Goal: Task Accomplishment & Management: Manage account settings

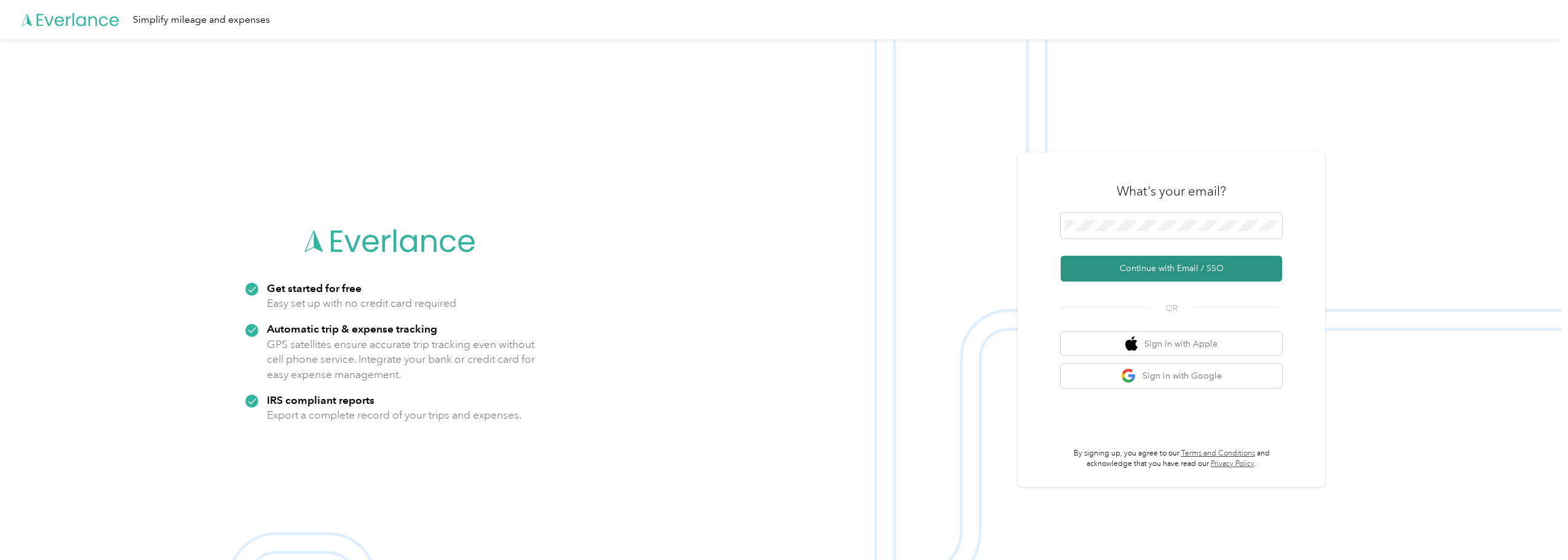
click at [1172, 268] on button "Continue with Email / SSO" at bounding box center [1172, 269] width 221 height 26
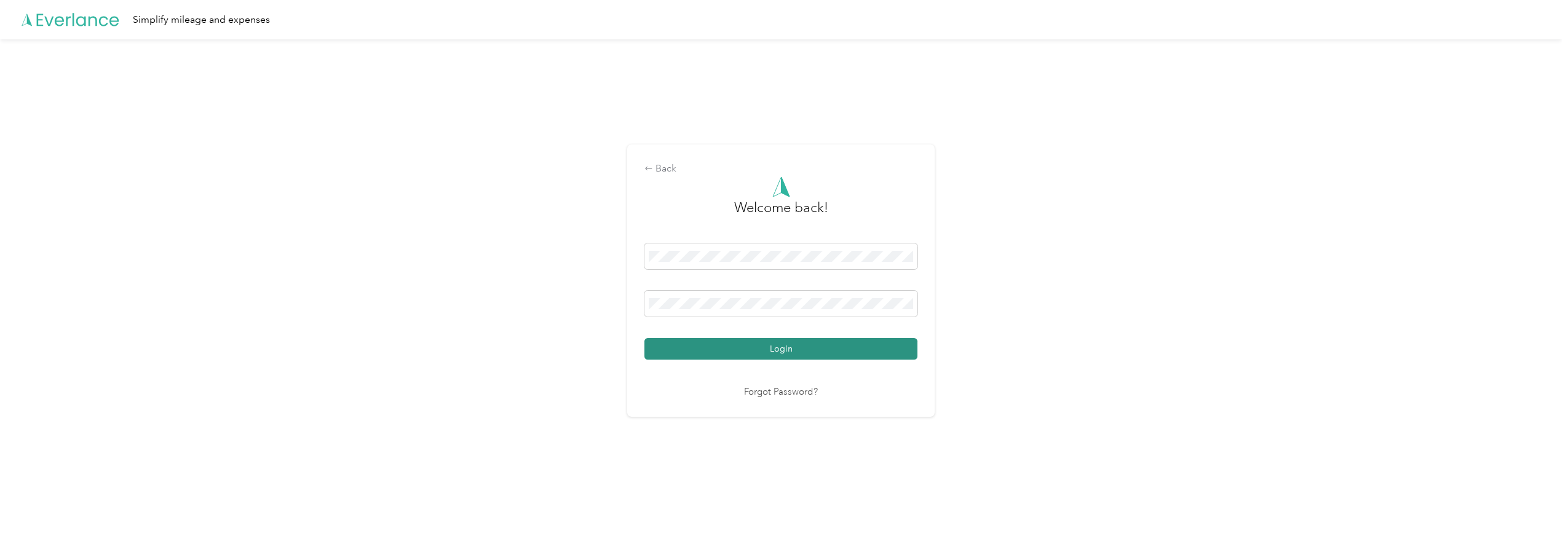
click at [774, 354] on button "Login" at bounding box center [781, 349] width 273 height 21
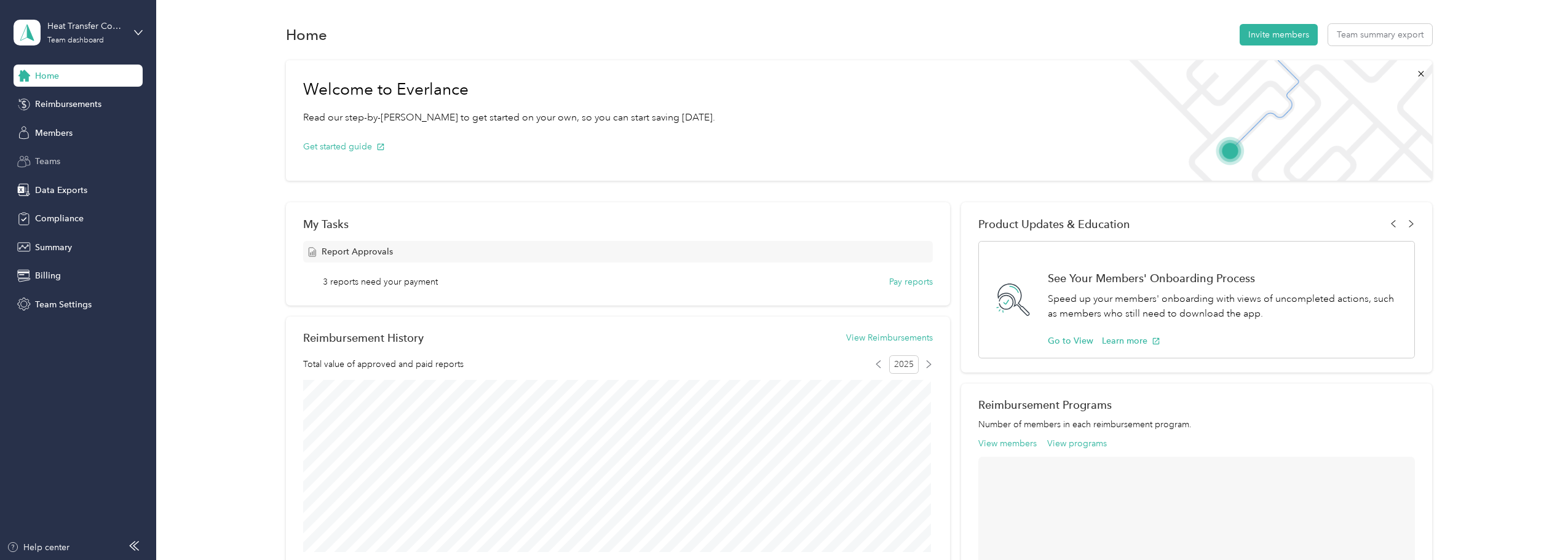
click at [49, 165] on span "Teams" at bounding box center [47, 161] width 25 height 13
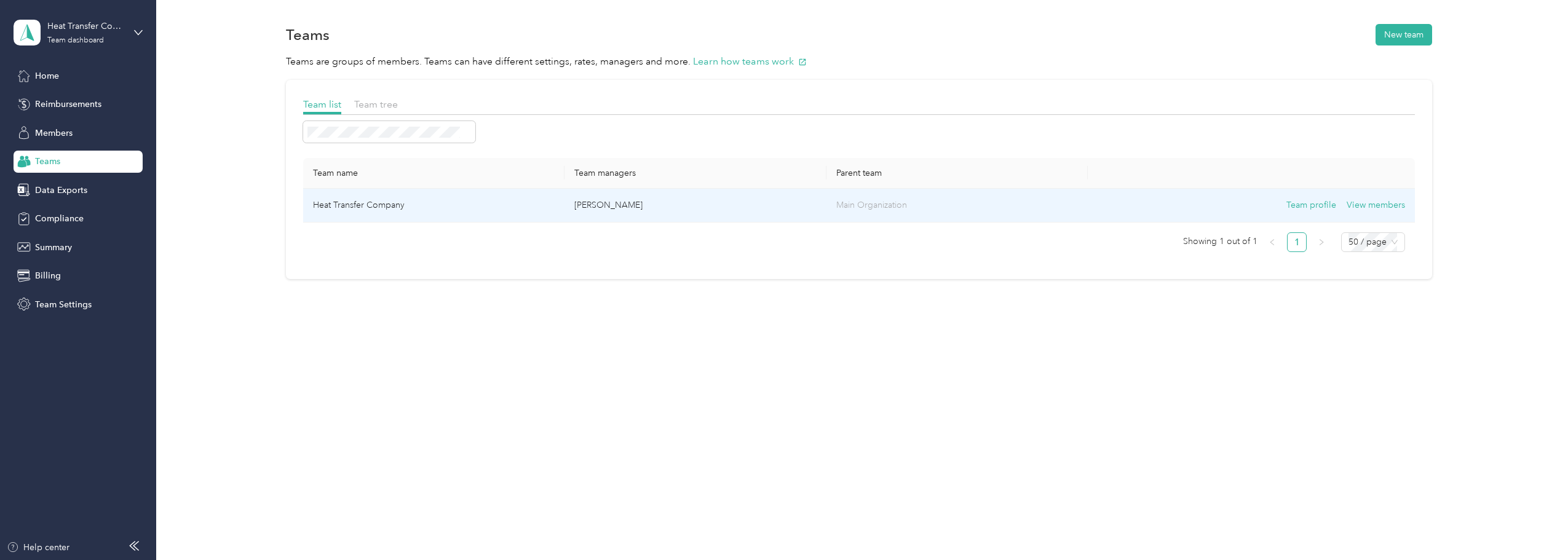
click at [382, 205] on td "Heat Transfer Company" at bounding box center [434, 206] width 261 height 34
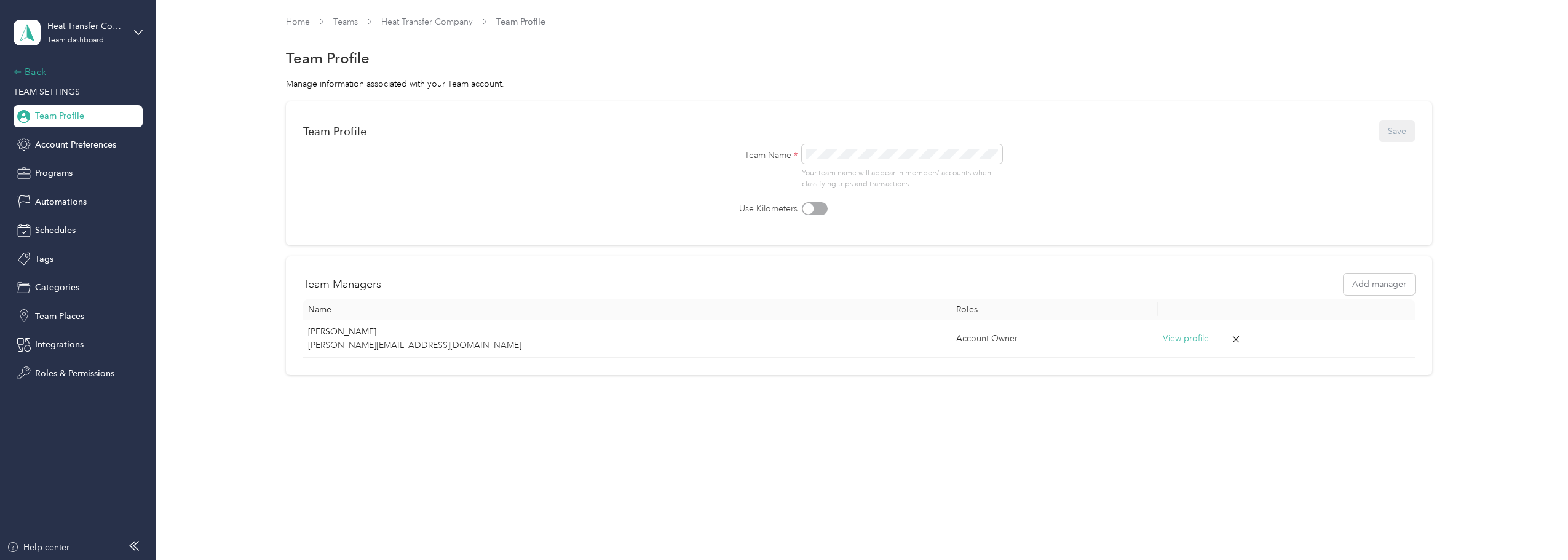
click at [20, 77] on div "Back" at bounding box center [75, 72] width 123 height 15
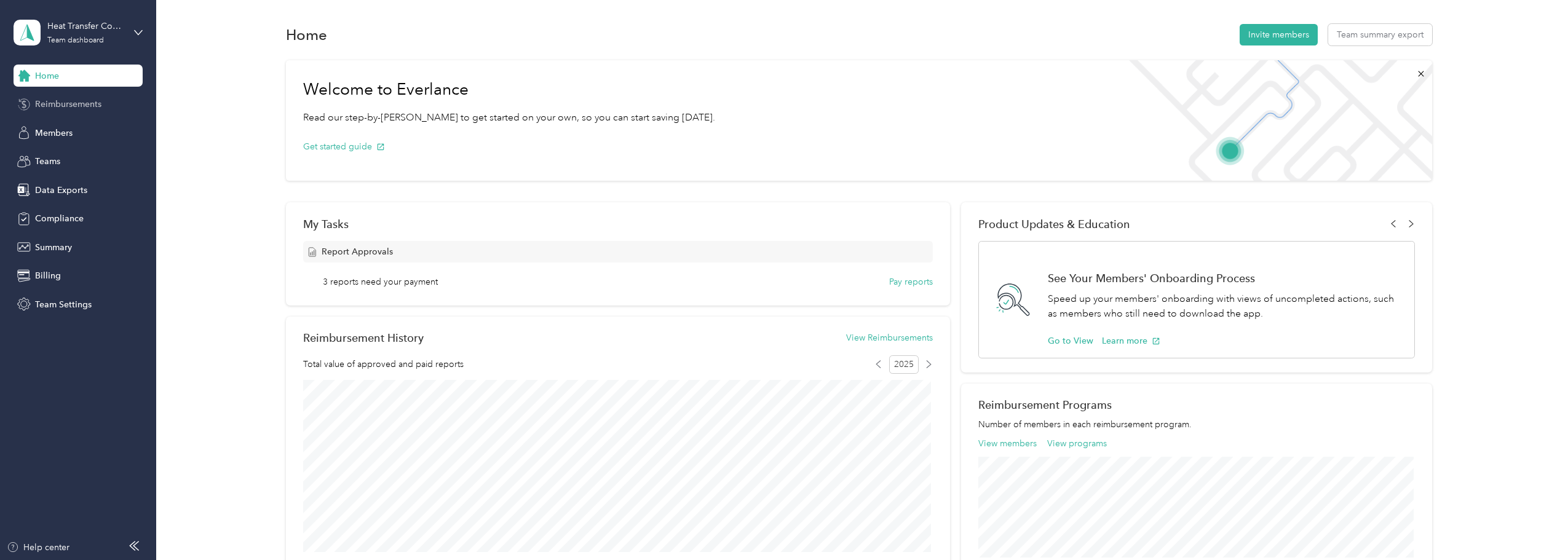
click at [68, 110] on span "Reimbursements" at bounding box center [68, 104] width 67 height 13
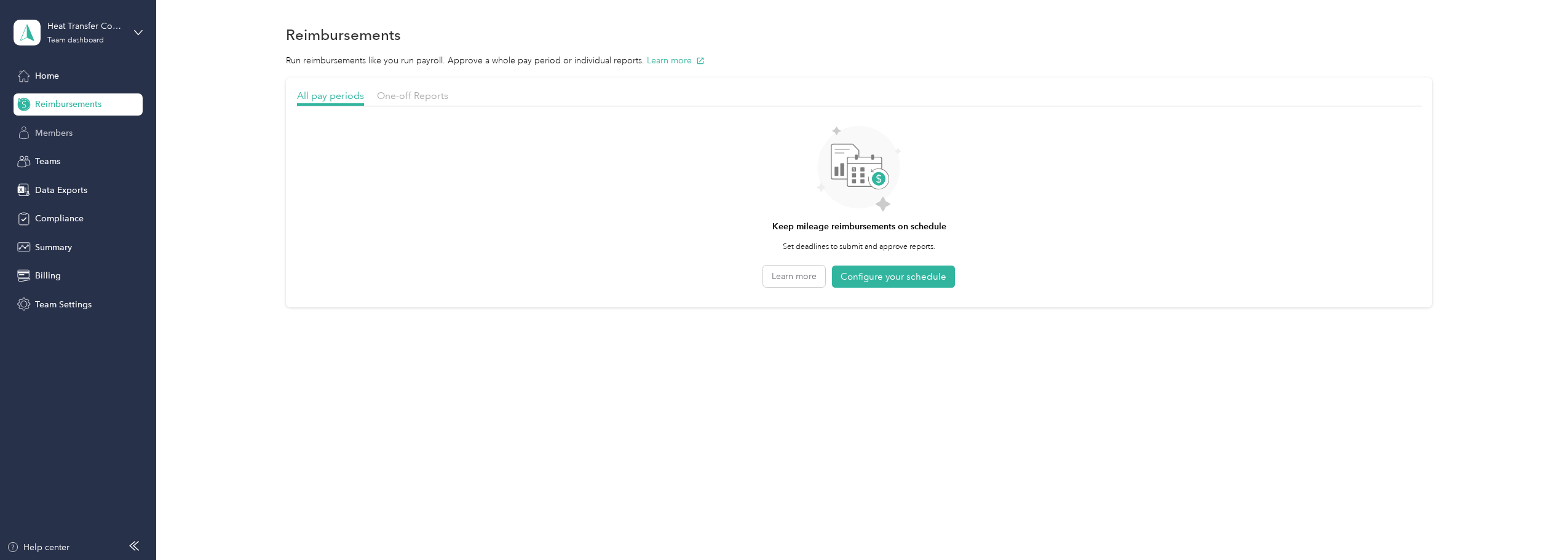
click at [72, 130] on span "Members" at bounding box center [54, 133] width 37 height 13
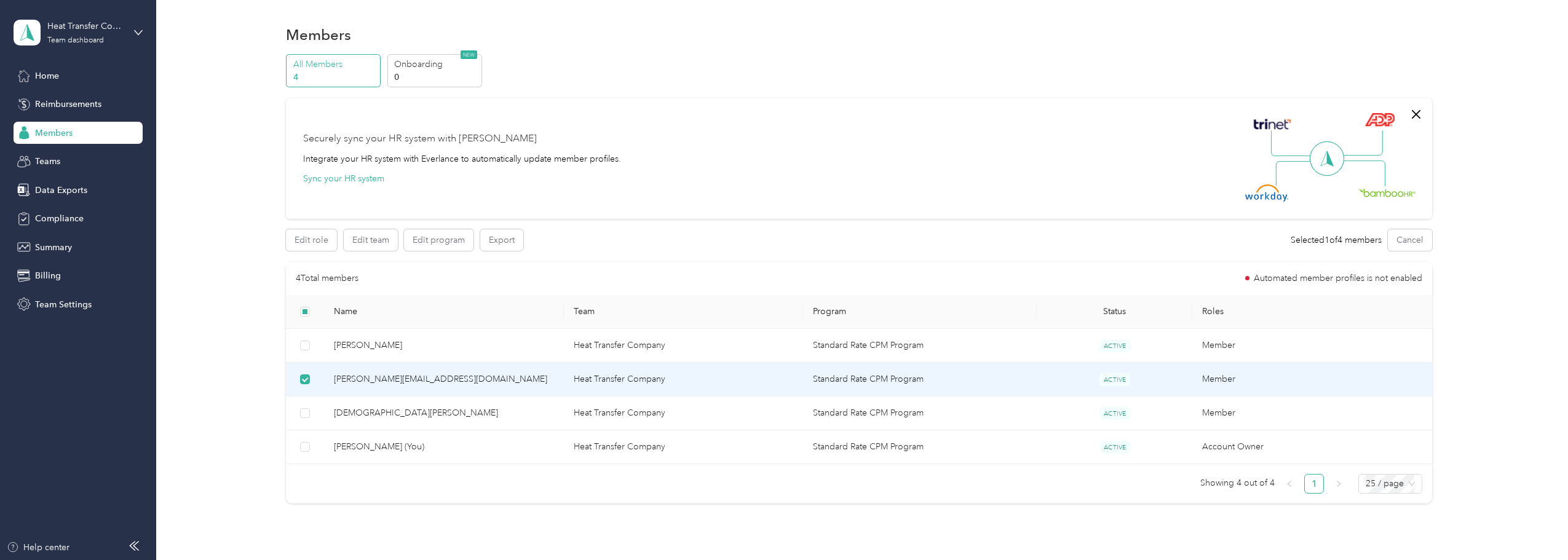
click at [400, 376] on span "[PERSON_NAME][EMAIL_ADDRESS][DOMAIN_NAME]" at bounding box center [443, 379] width 221 height 14
click at [1112, 378] on span "ACTIVE" at bounding box center [1115, 380] width 31 height 13
click at [43, 72] on span "Home" at bounding box center [46, 76] width 24 height 13
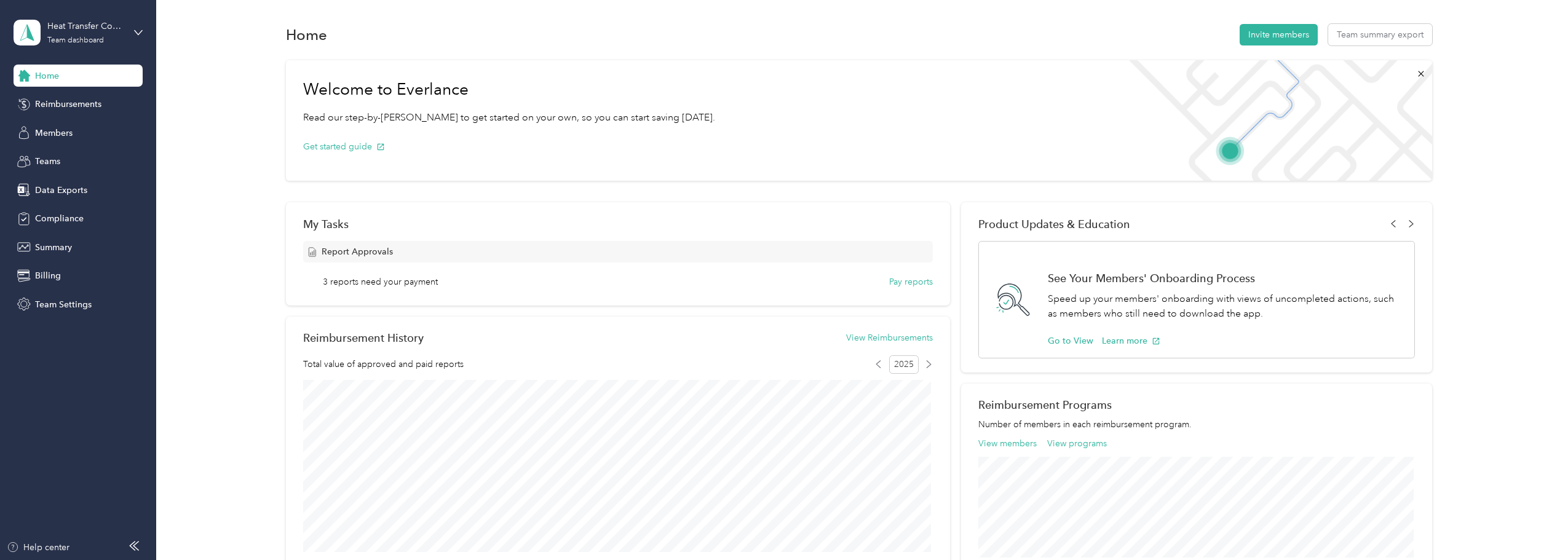
scroll to position [62, 0]
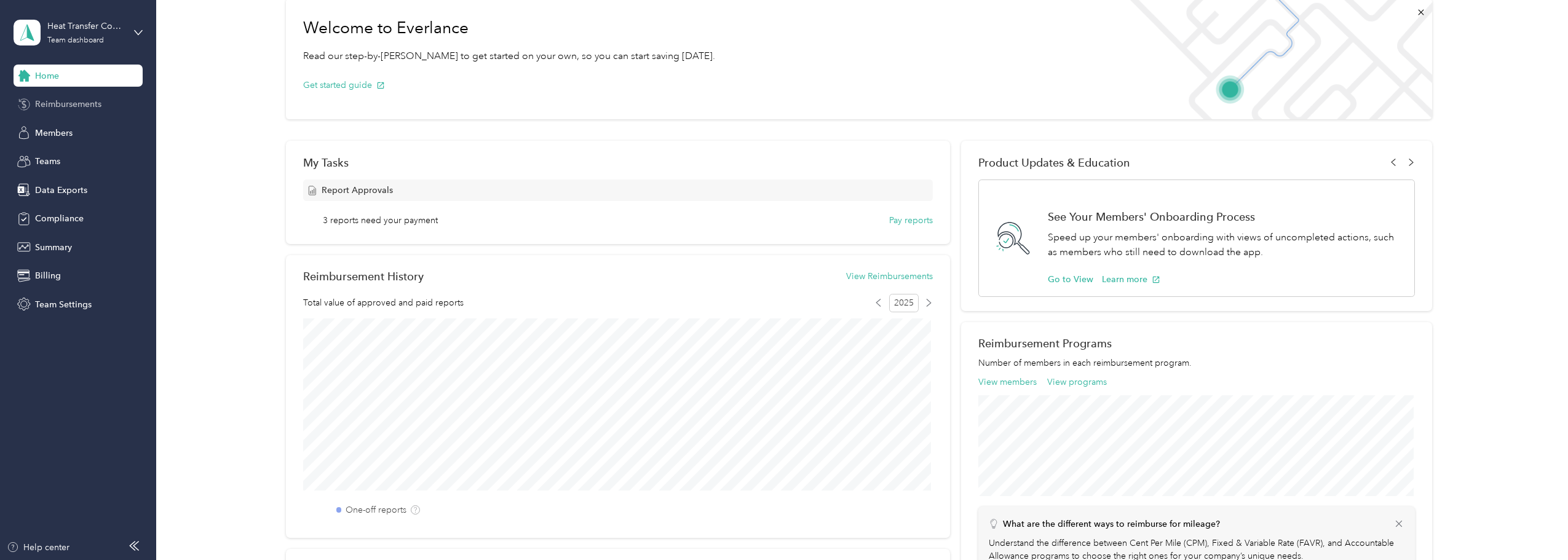
click at [94, 102] on span "Reimbursements" at bounding box center [68, 104] width 67 height 13
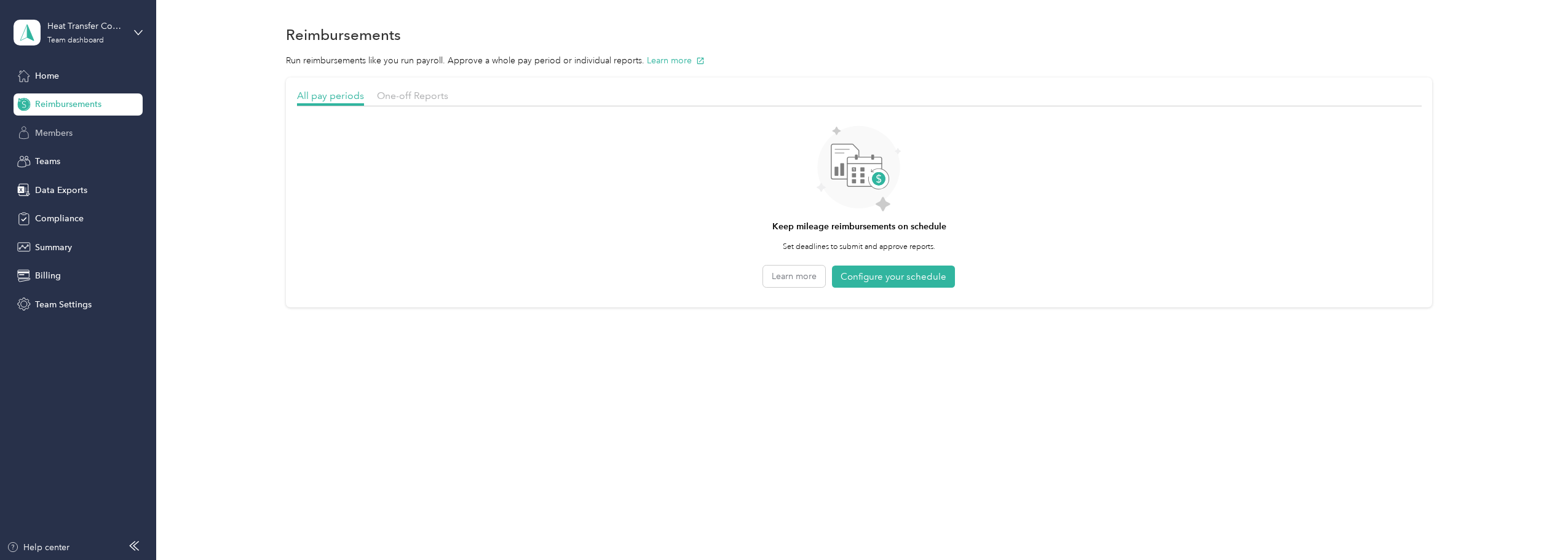
click at [64, 132] on span "Members" at bounding box center [54, 133] width 37 height 13
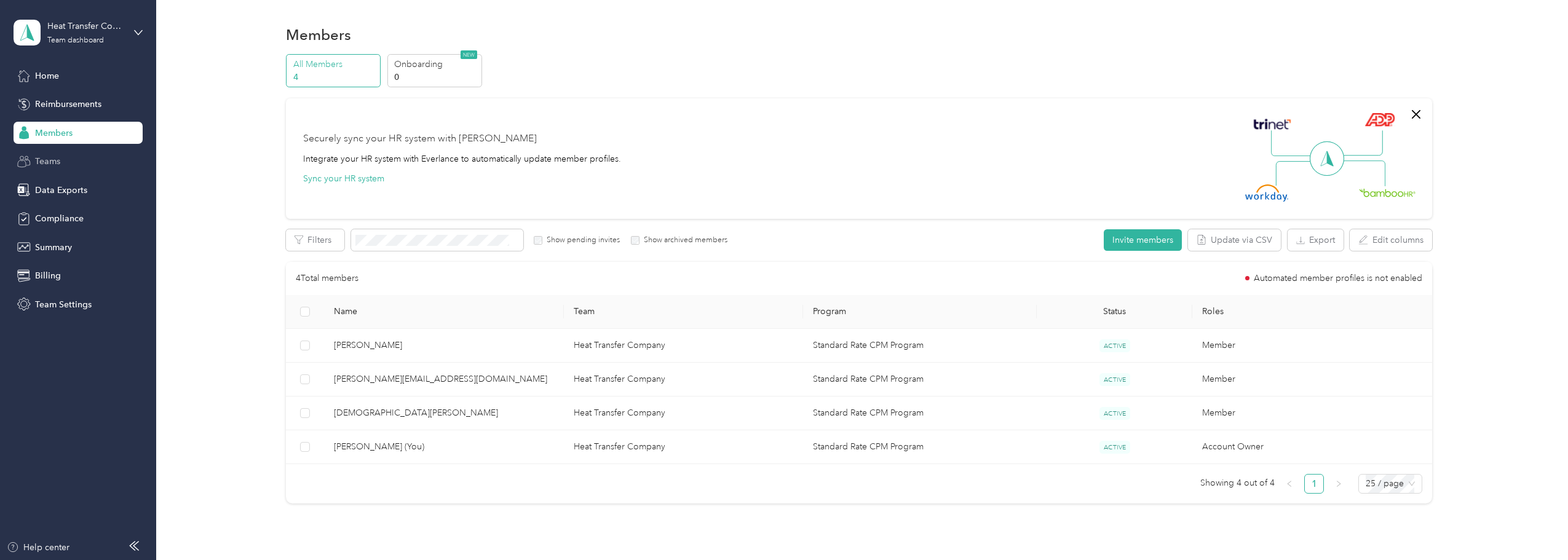
click at [46, 161] on span "Teams" at bounding box center [47, 161] width 25 height 13
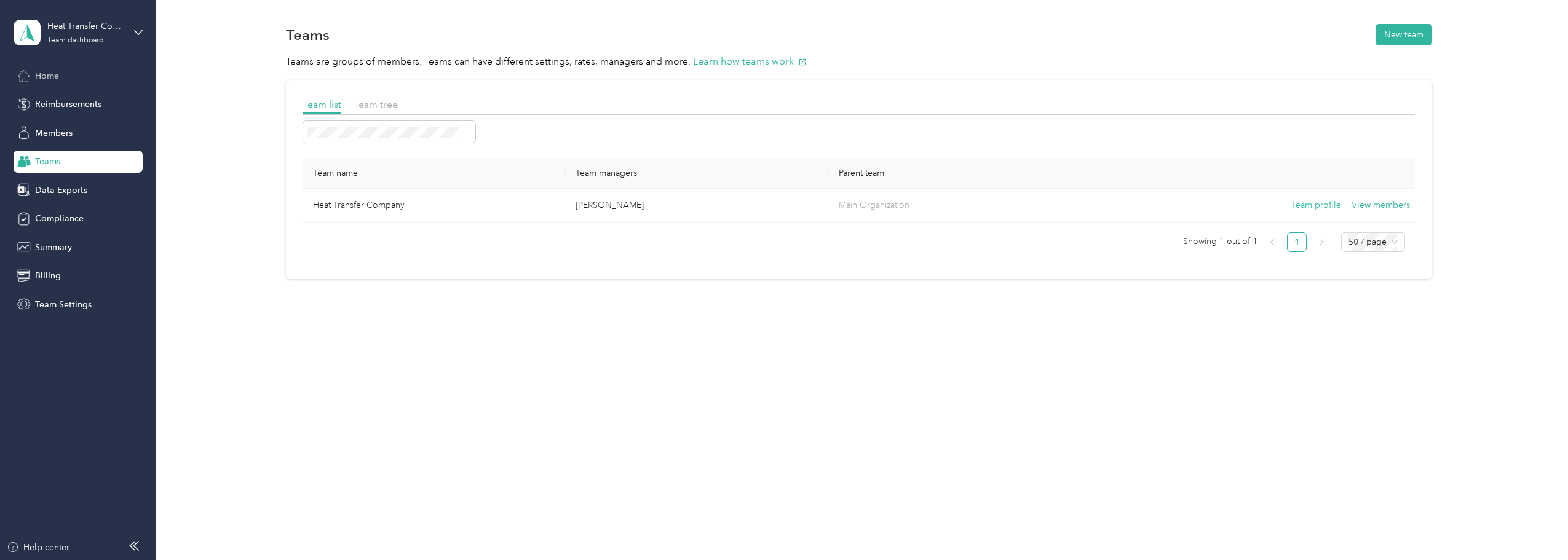
click at [68, 77] on div "Home" at bounding box center [78, 75] width 129 height 22
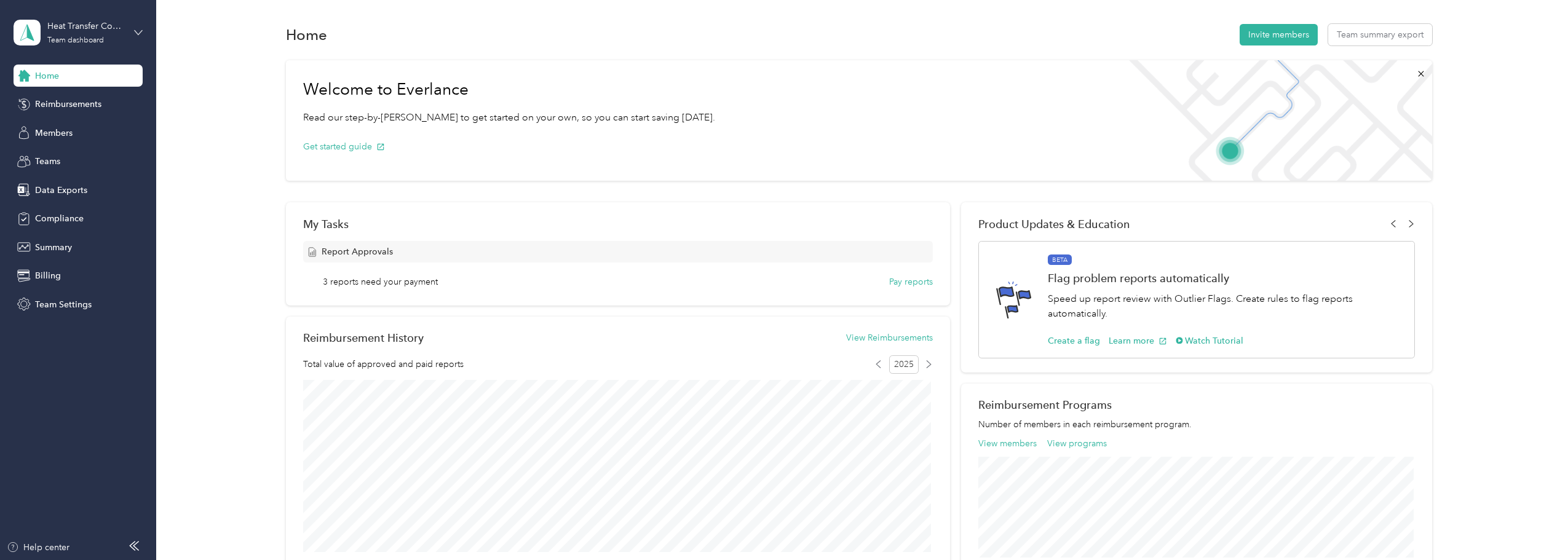
click at [140, 32] on icon at bounding box center [138, 33] width 9 height 9
click at [80, 102] on div "Team dashboard" at bounding box center [58, 101] width 68 height 13
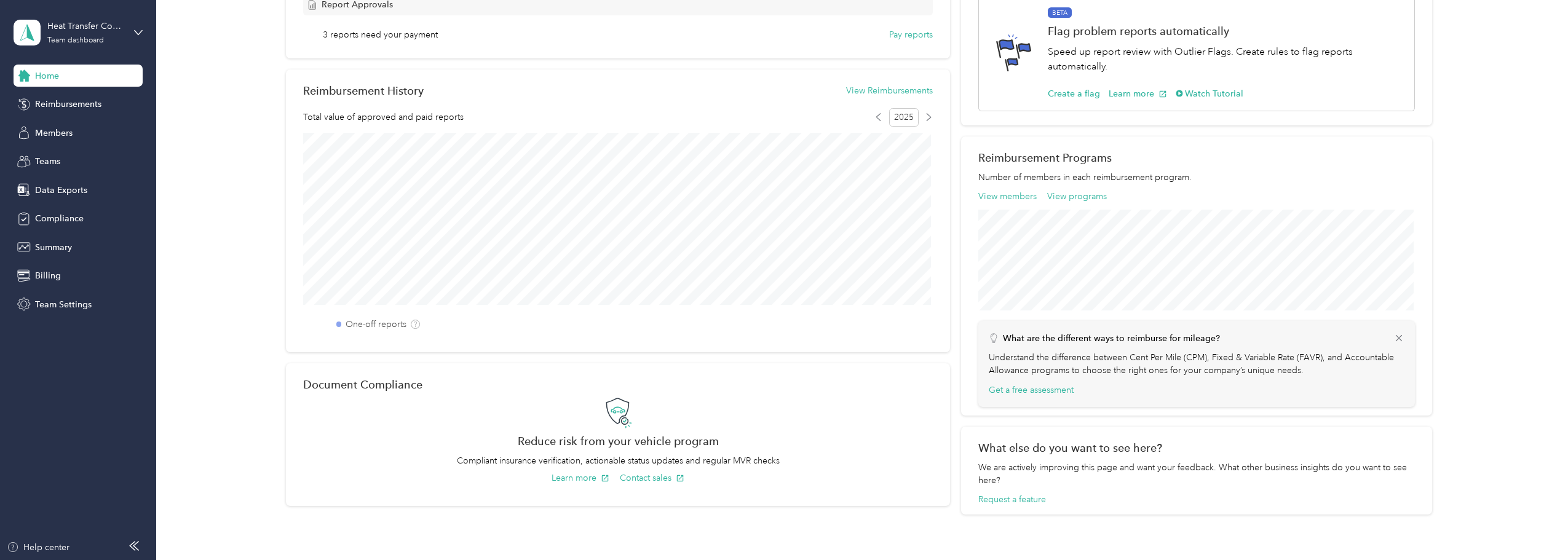
scroll to position [329, 0]
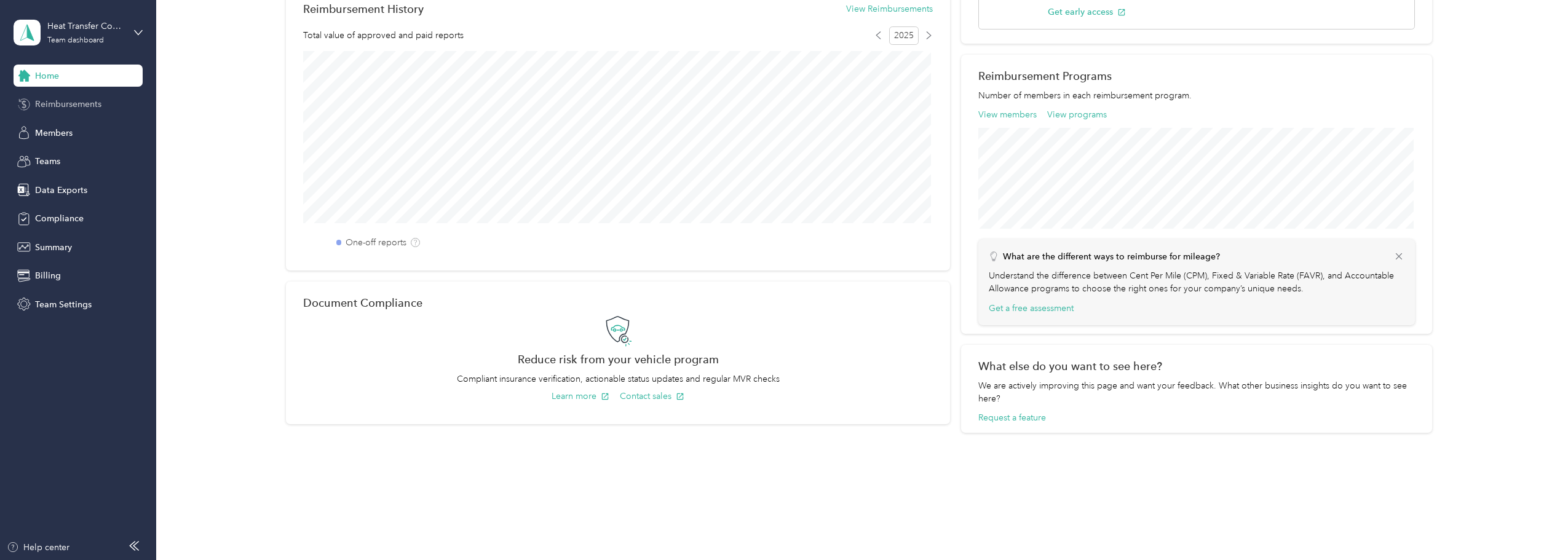
click at [59, 105] on span "Reimbursements" at bounding box center [68, 104] width 67 height 13
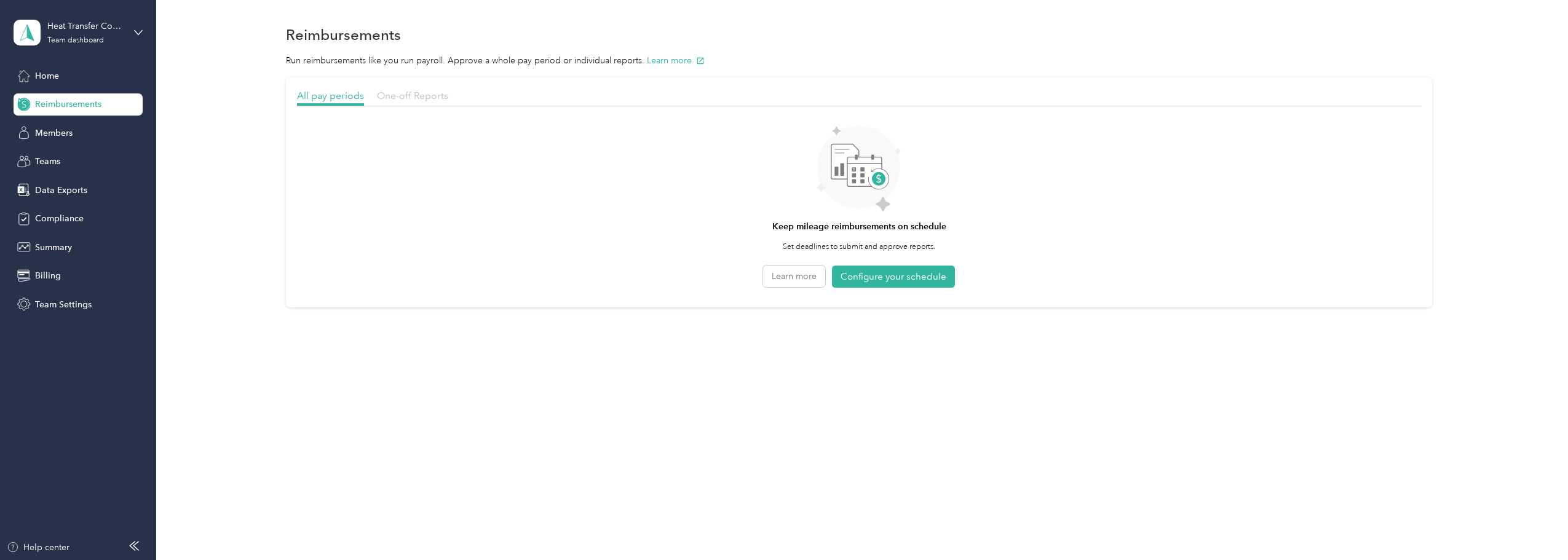
click at [393, 97] on span "One-off Reports" at bounding box center [413, 95] width 72 height 11
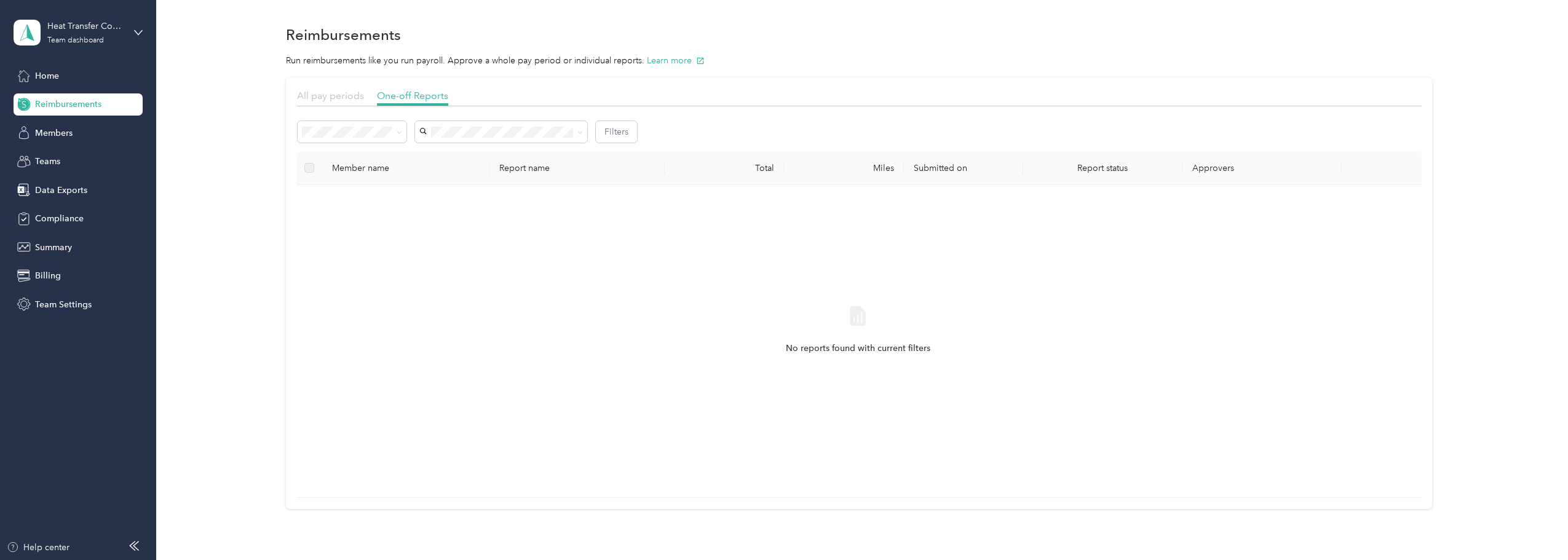
click at [347, 92] on span "All pay periods" at bounding box center [330, 95] width 67 height 11
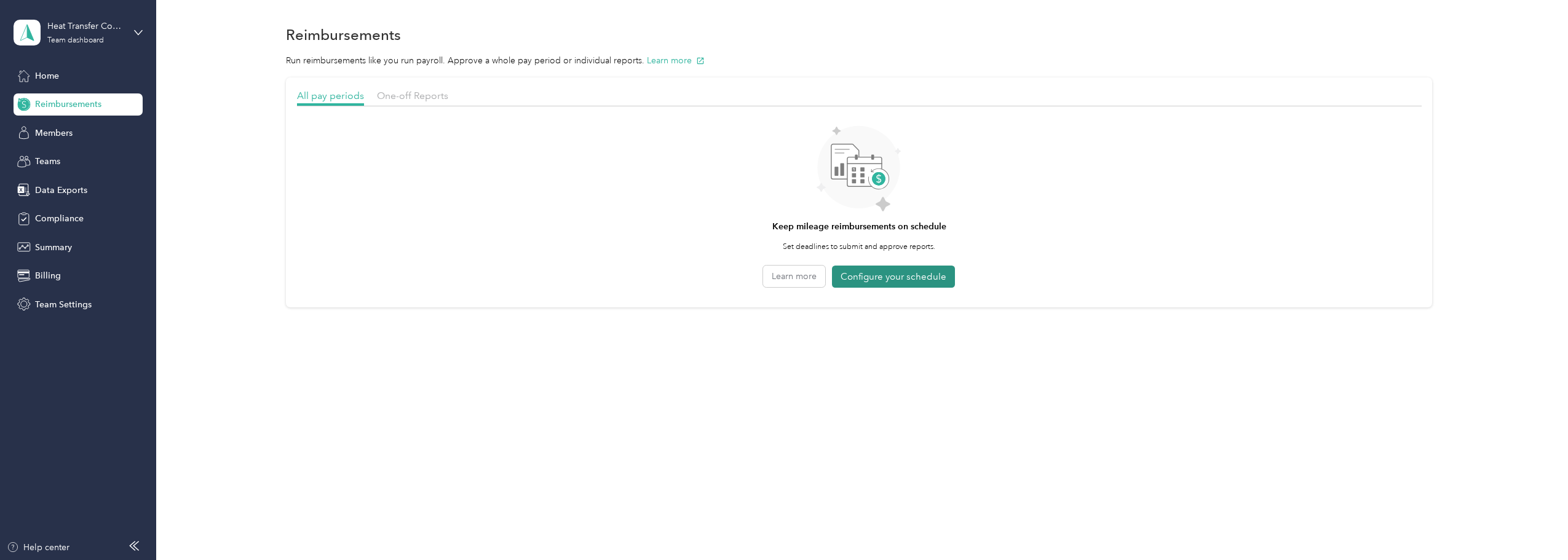
click at [889, 272] on button "Configure your schedule" at bounding box center [893, 277] width 123 height 23
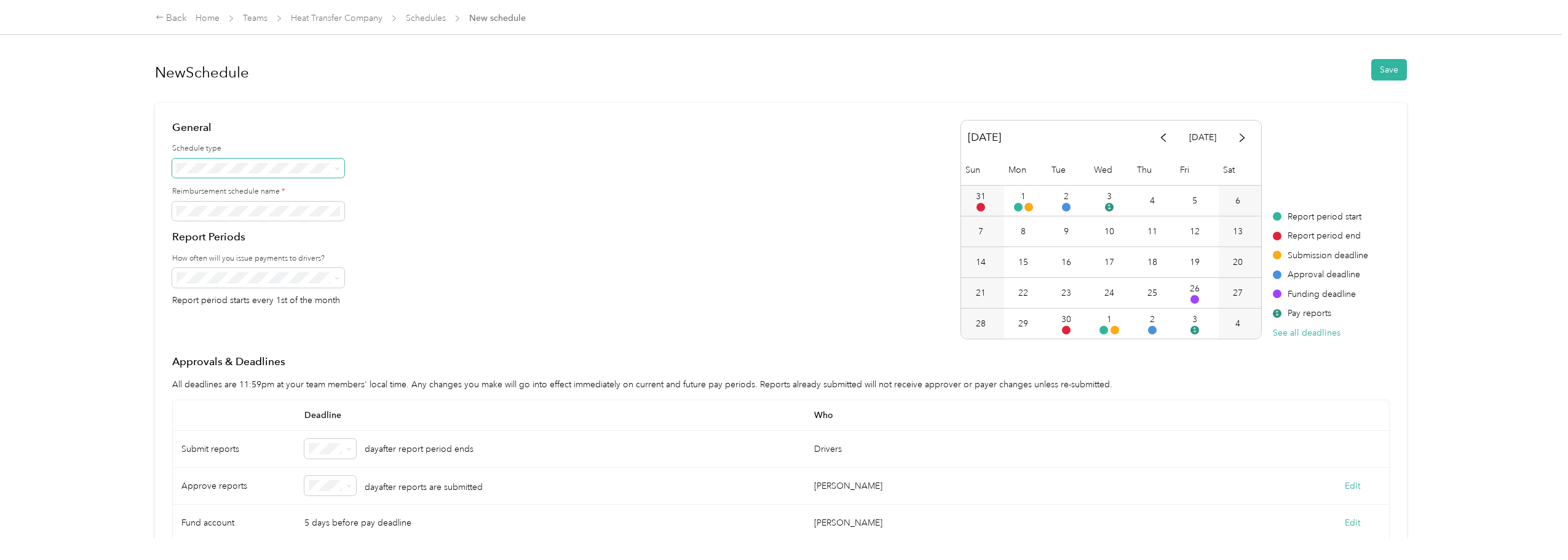
click at [338, 166] on icon at bounding box center [337, 168] width 6 height 6
click at [219, 208] on div "Fixed" at bounding box center [259, 212] width 155 height 13
click at [276, 203] on span at bounding box center [259, 212] width 173 height 20
click at [182, 23] on div "Back" at bounding box center [171, 19] width 32 height 15
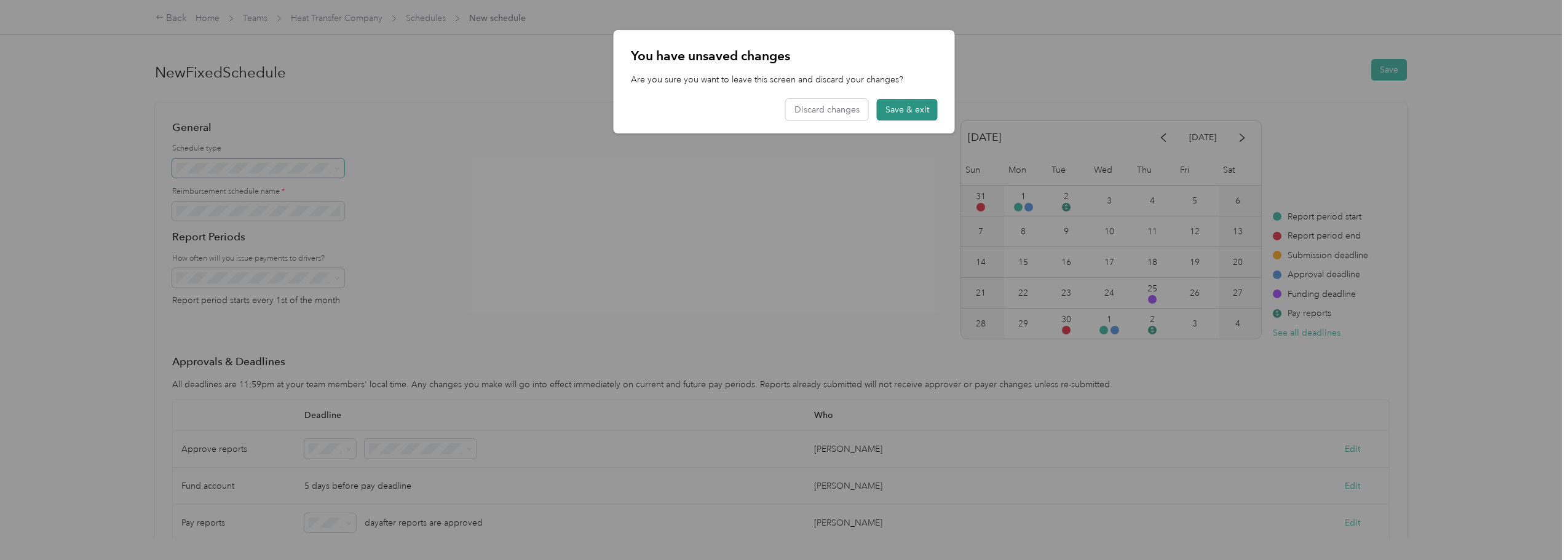
click at [889, 111] on button "Save & exit" at bounding box center [907, 110] width 61 height 21
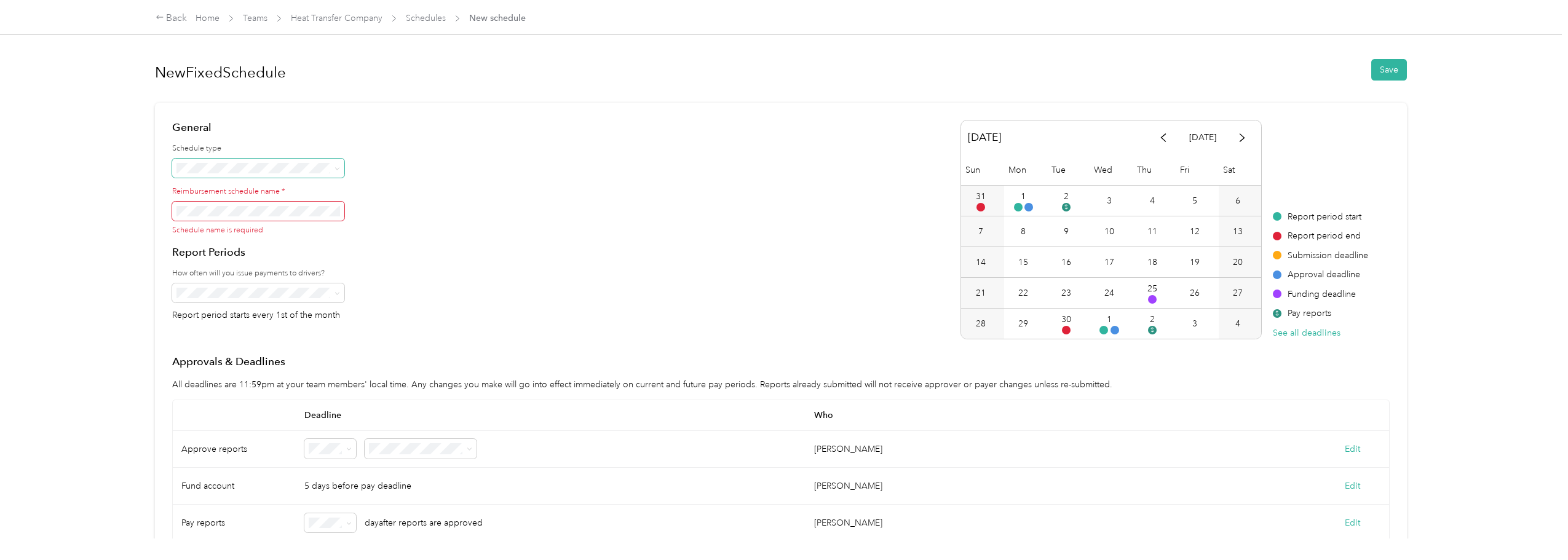
click at [336, 166] on icon at bounding box center [337, 168] width 6 height 6
click at [178, 19] on div "Back" at bounding box center [171, 19] width 32 height 15
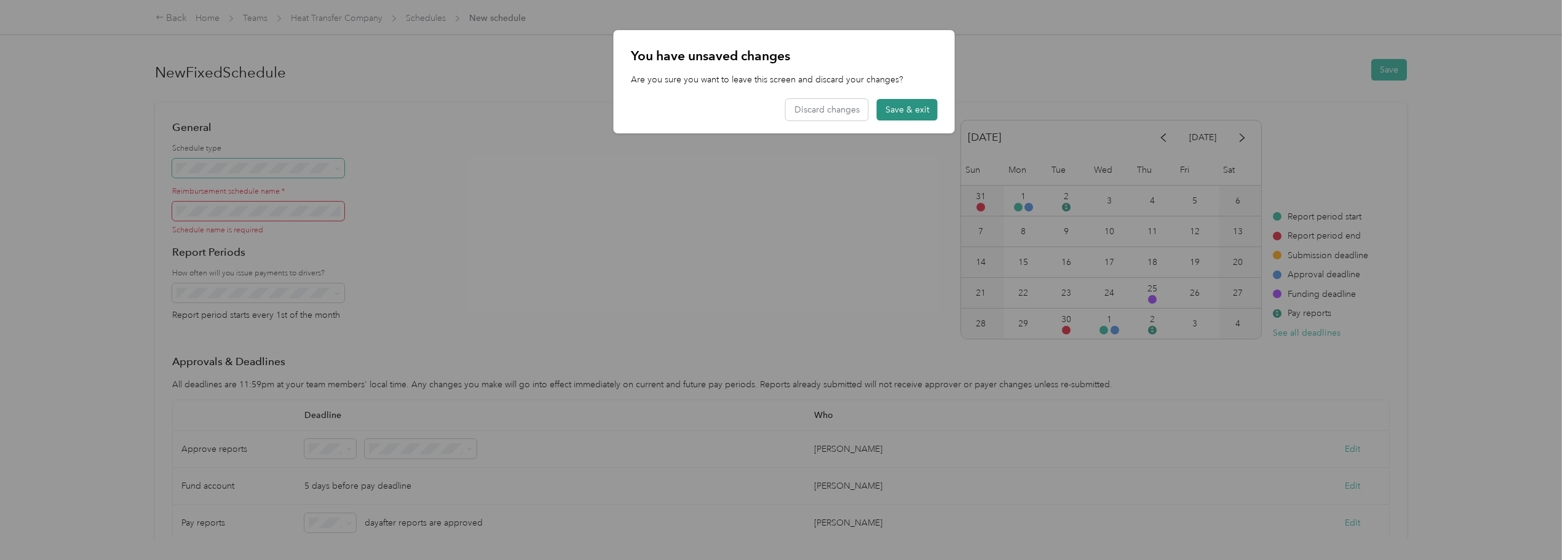
click at [910, 115] on button "Save & exit" at bounding box center [907, 110] width 61 height 21
click at [854, 110] on button "Discard changes" at bounding box center [827, 110] width 82 height 21
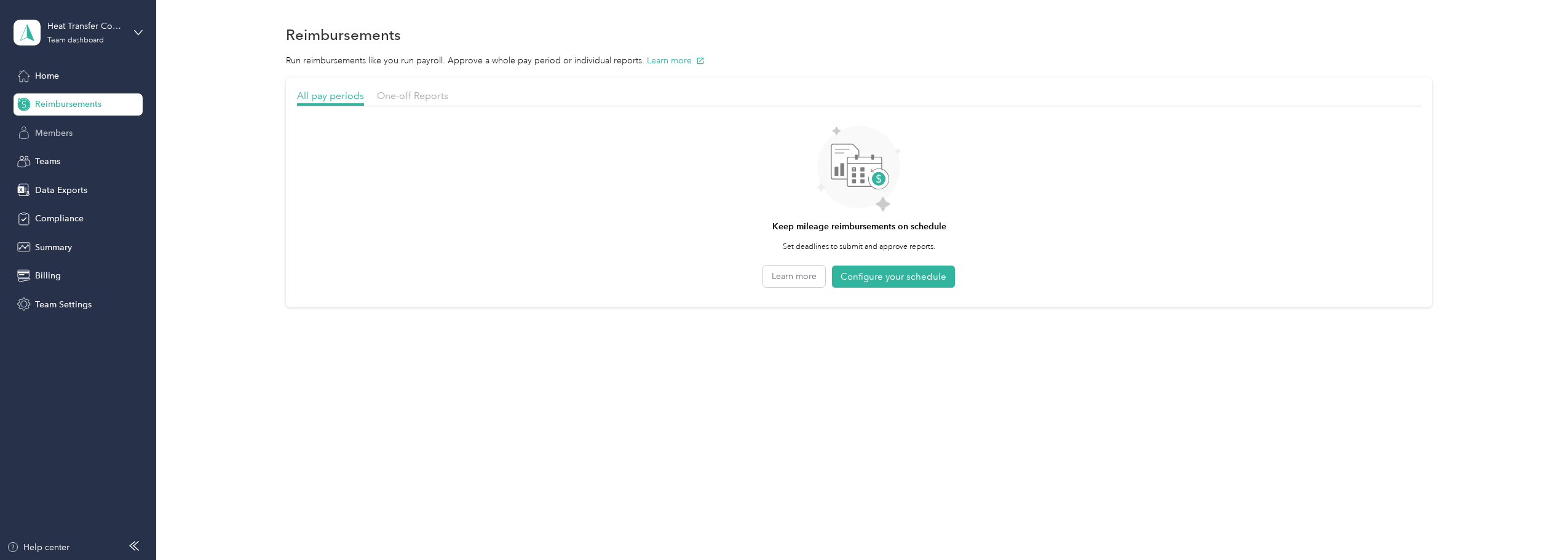
click at [64, 130] on span "Members" at bounding box center [54, 133] width 37 height 13
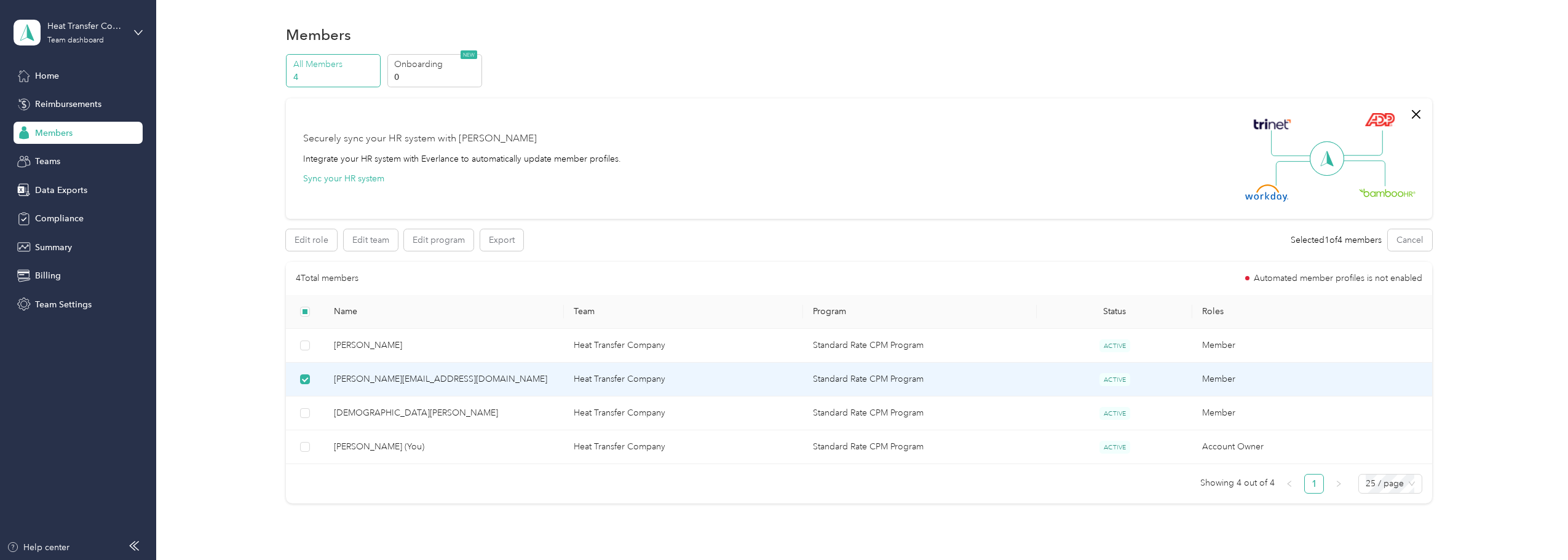
click at [840, 379] on td "Standard Rate CPM Program" at bounding box center [919, 380] width 234 height 34
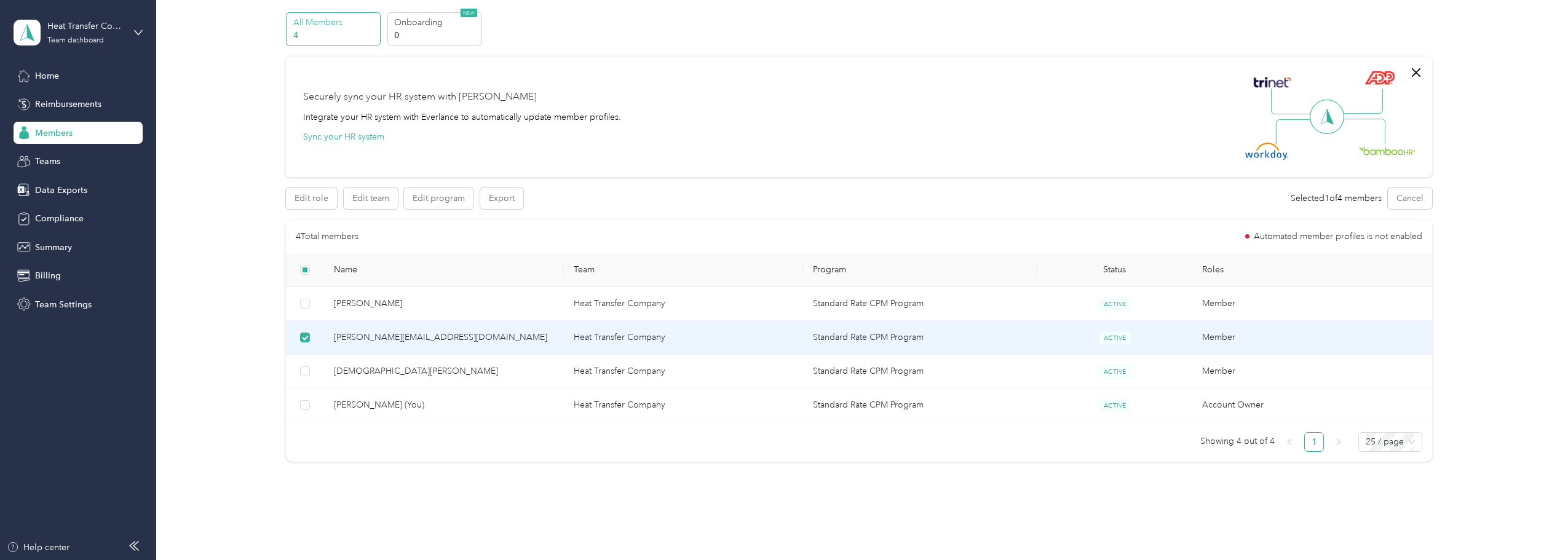
scroll to position [81, 0]
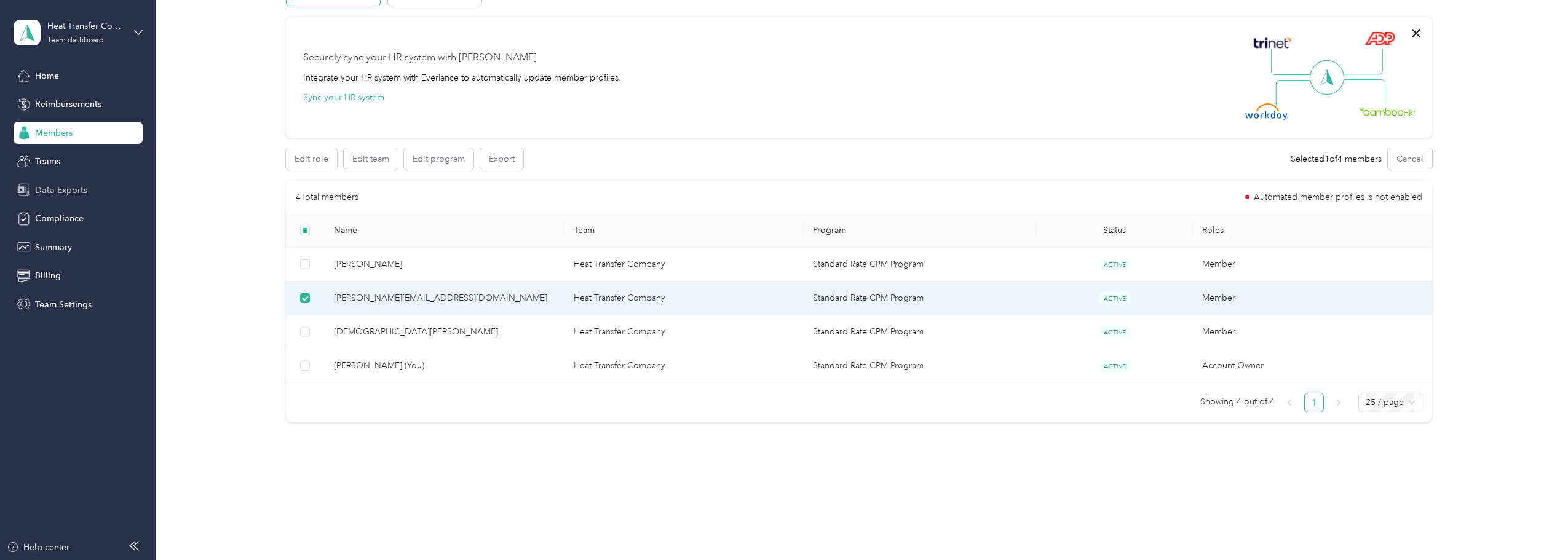
click at [68, 189] on span "Data Exports" at bounding box center [61, 190] width 52 height 13
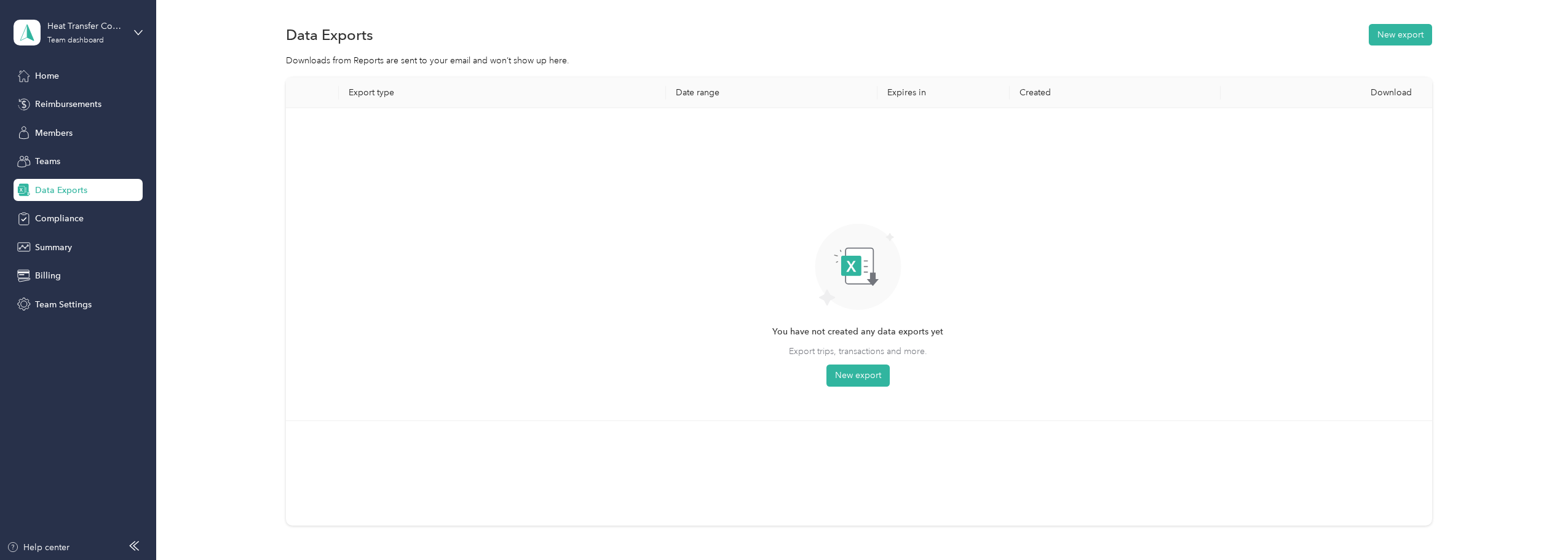
click at [147, 32] on aside "Heat Transfer Company Team dashboard Home Reimbursements Members Teams Data Exp…" at bounding box center [78, 280] width 156 height 560
click at [134, 32] on div "Heat Transfer Company Team dashboard" at bounding box center [78, 33] width 129 height 43
click at [320, 198] on div "You have not created any data exports yet Export trips, transactions and more. …" at bounding box center [857, 265] width 1124 height 293
click at [47, 275] on span "Billing" at bounding box center [48, 276] width 26 height 13
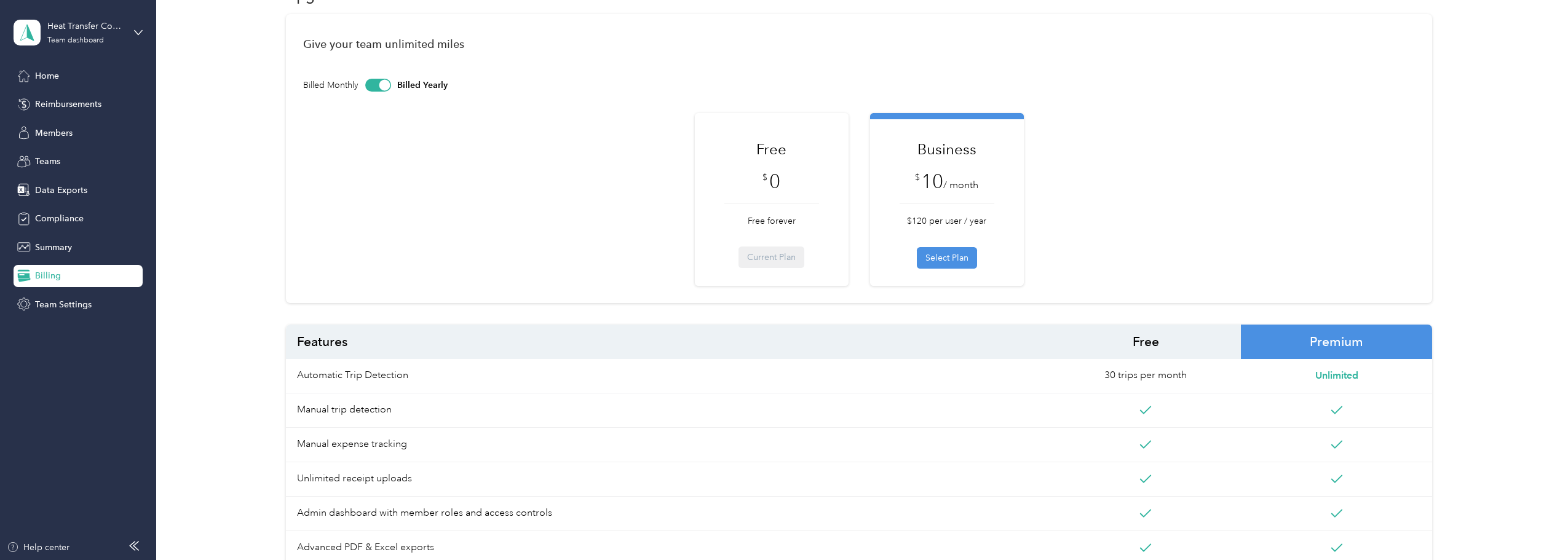
scroll to position [185, 0]
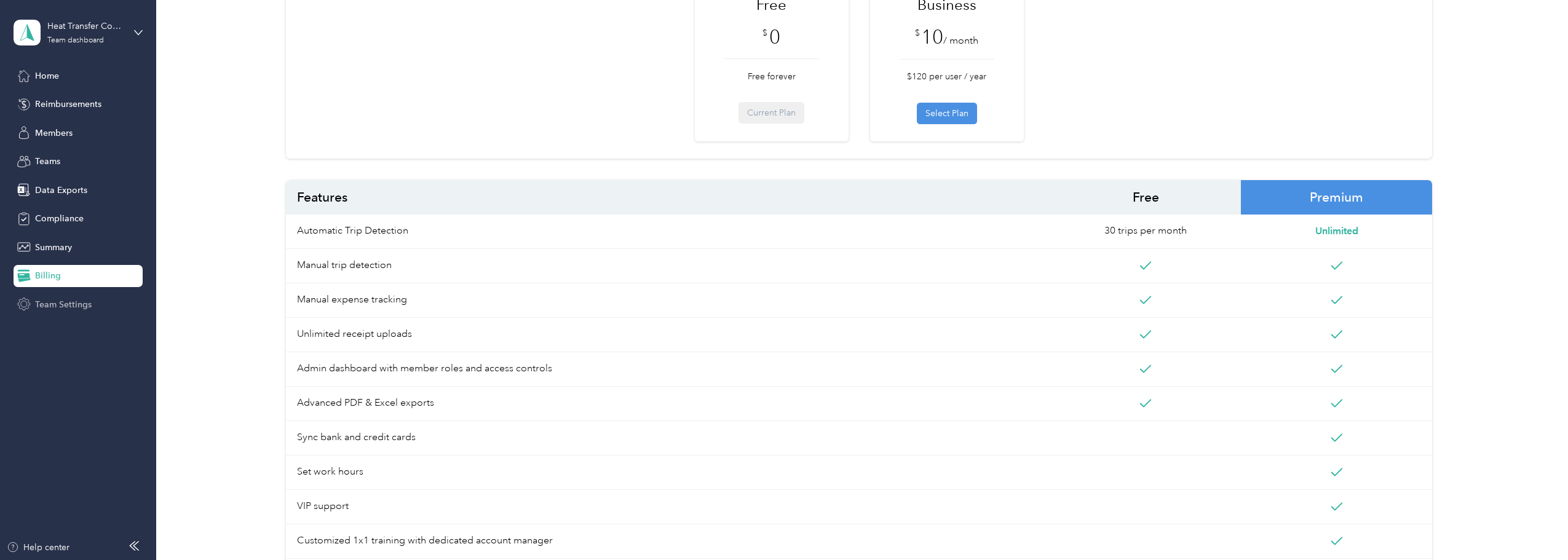
click at [49, 310] on span "Team Settings" at bounding box center [63, 305] width 57 height 13
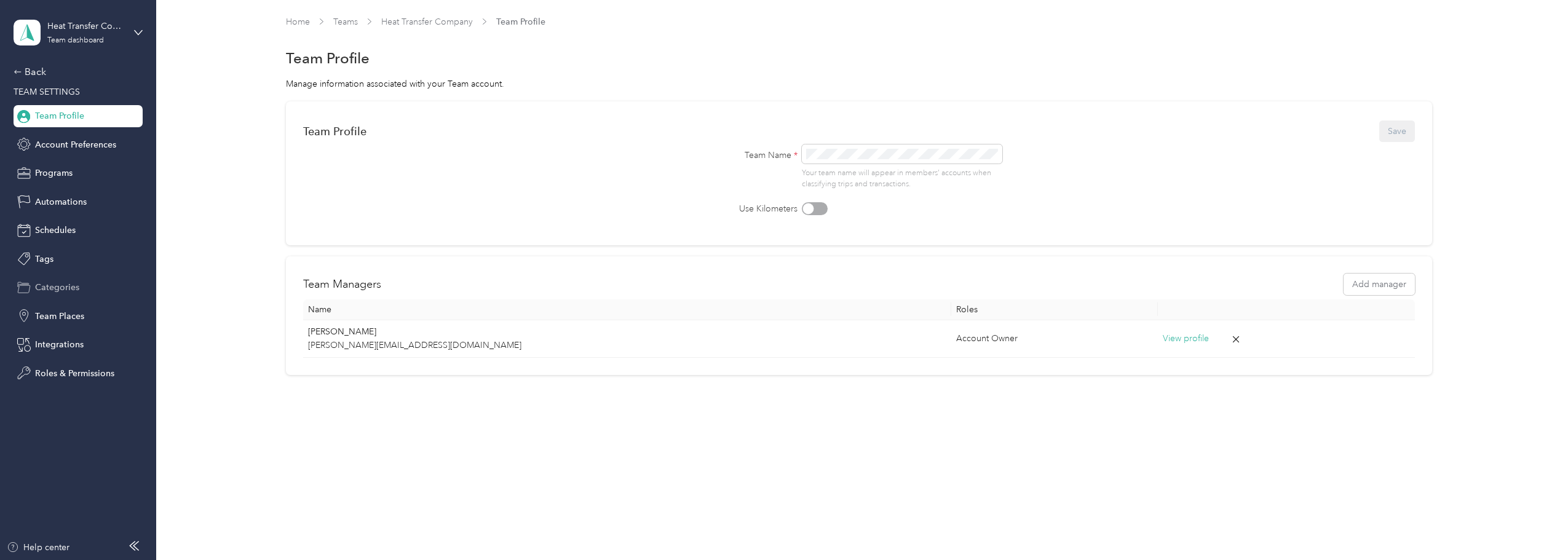
click at [55, 290] on span "Categories" at bounding box center [57, 287] width 44 height 13
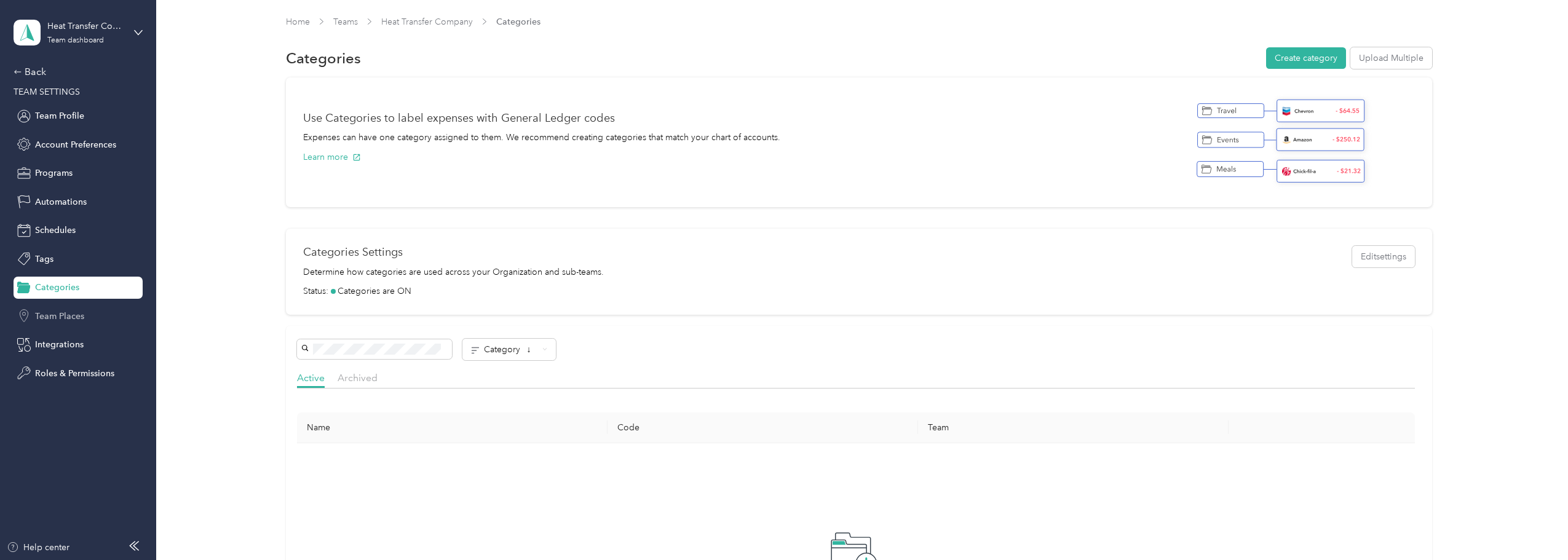
click at [84, 310] on div "Team Places" at bounding box center [78, 316] width 129 height 22
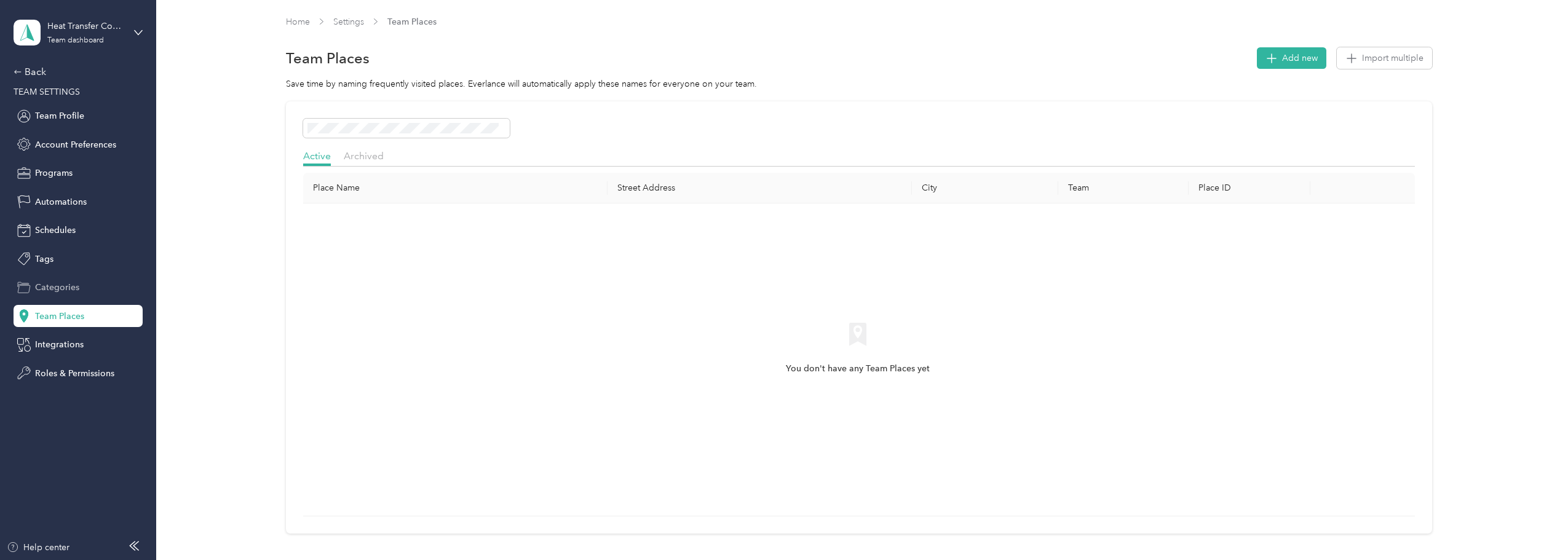
click at [78, 286] on span "Categories" at bounding box center [57, 287] width 44 height 13
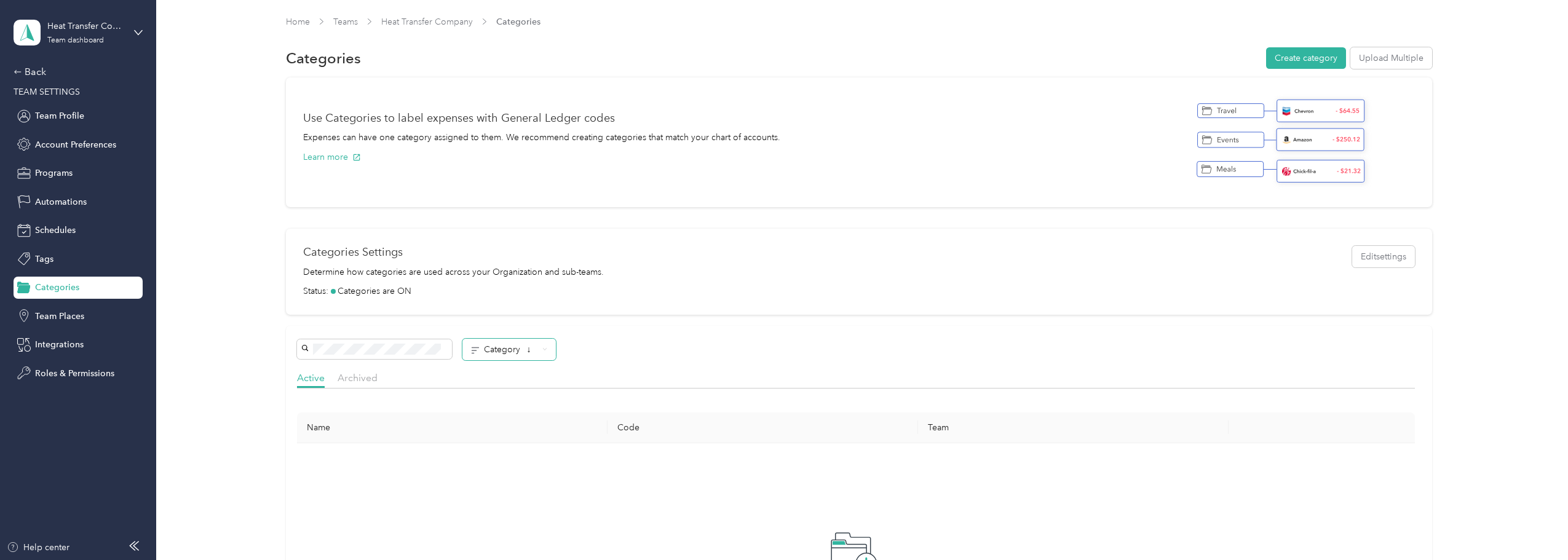
click at [530, 349] on span "↓" at bounding box center [529, 349] width 4 height 11
click at [38, 260] on span "Tags" at bounding box center [44, 260] width 19 height 13
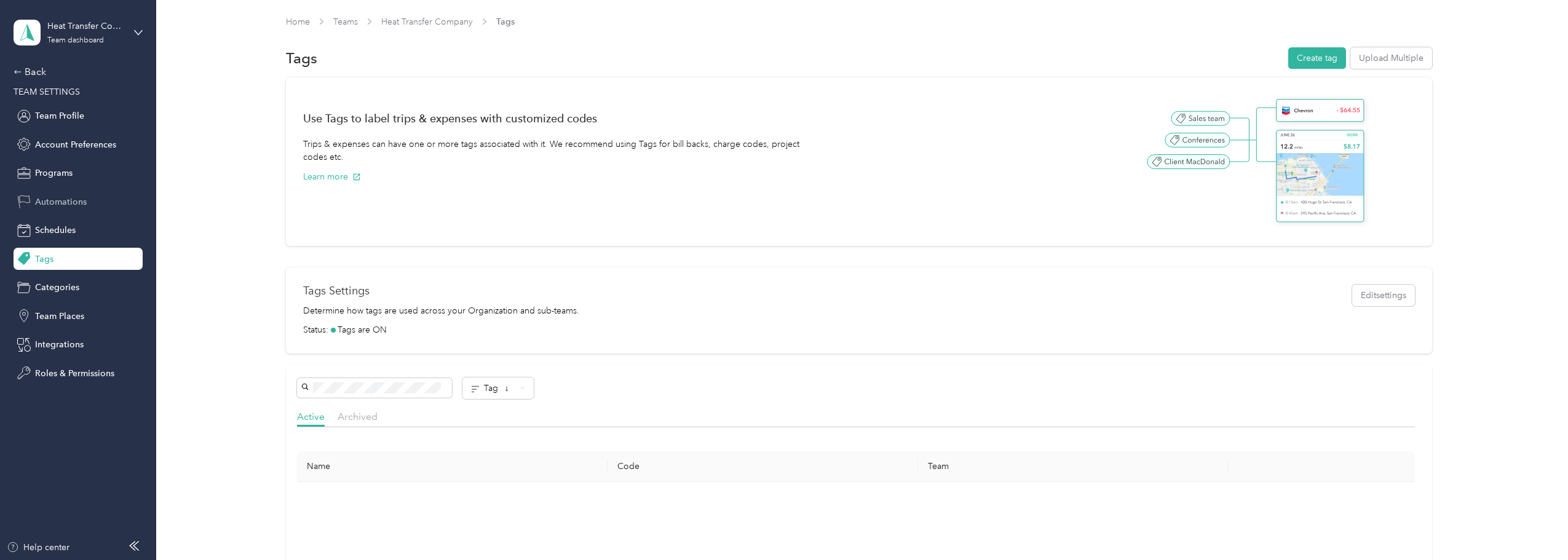
click at [87, 203] on div "Automations" at bounding box center [78, 201] width 129 height 22
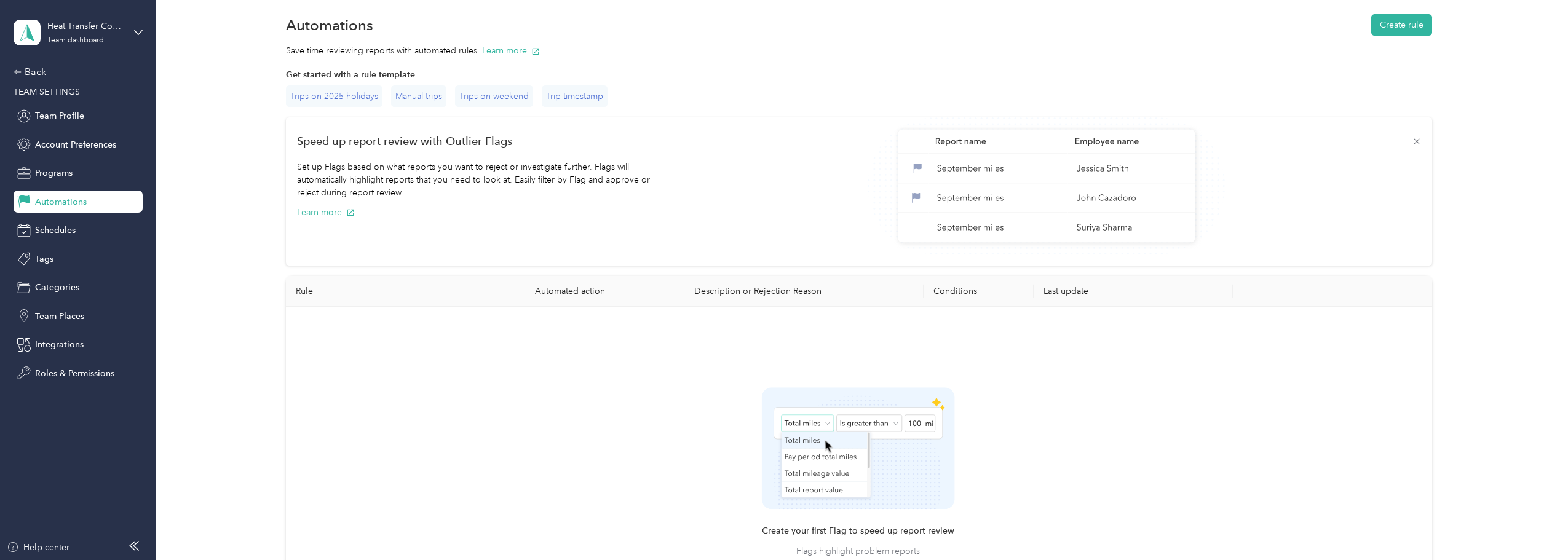
scroll to position [62, 0]
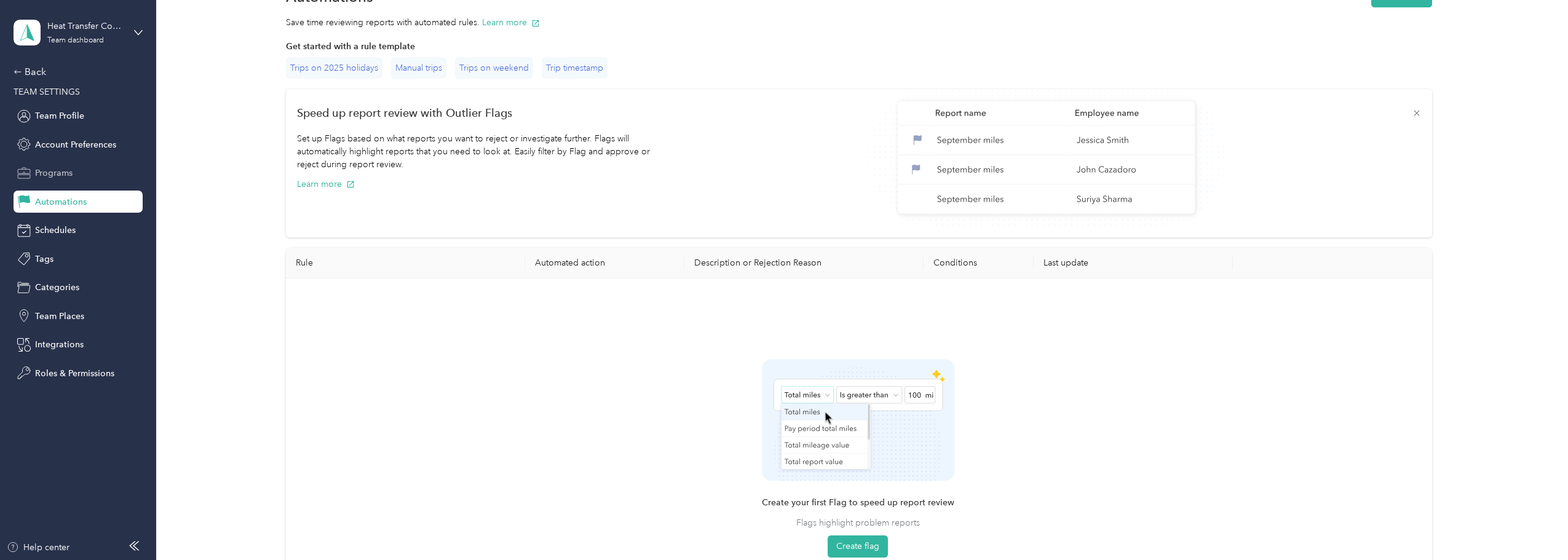
click at [59, 173] on span "Programs" at bounding box center [54, 173] width 37 height 13
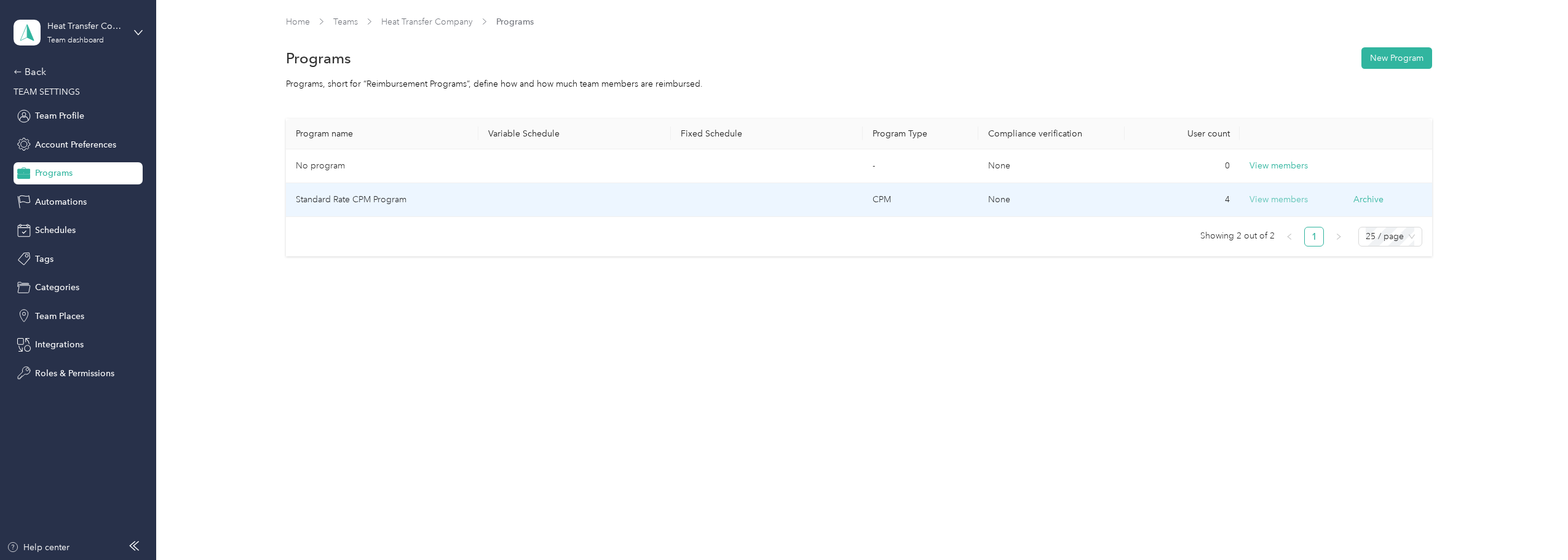
click at [1274, 201] on button "View members" at bounding box center [1279, 199] width 59 height 14
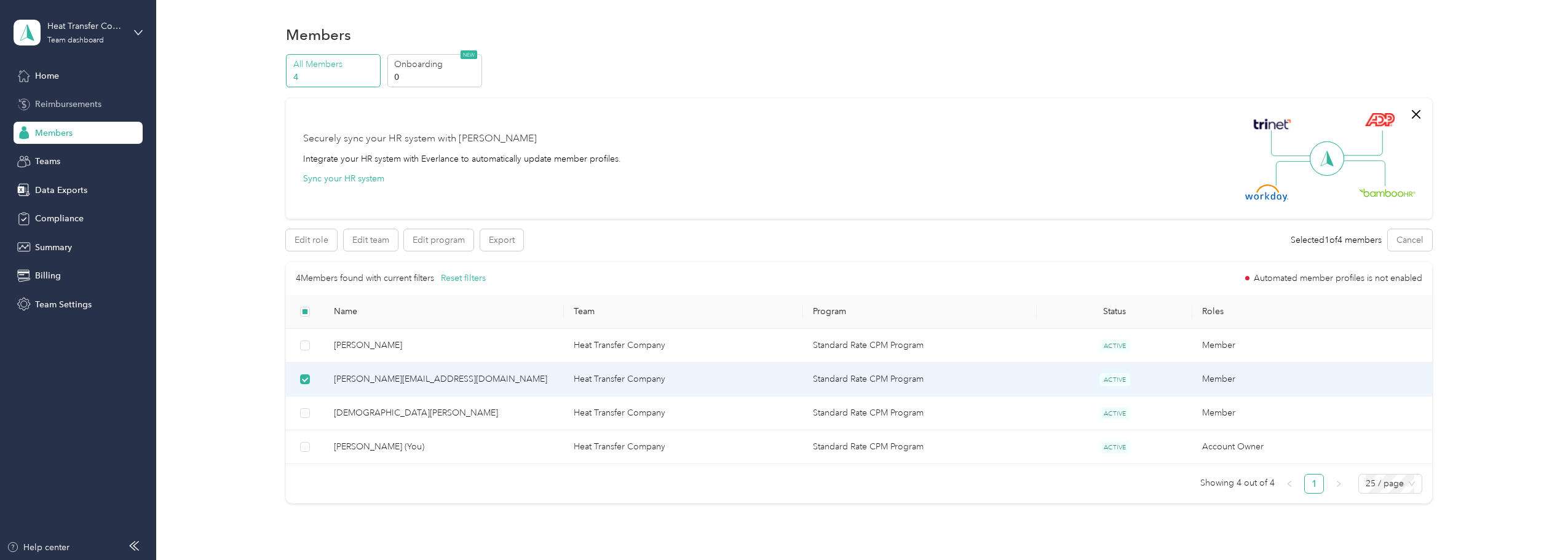
click at [56, 107] on span "Reimbursements" at bounding box center [68, 104] width 67 height 13
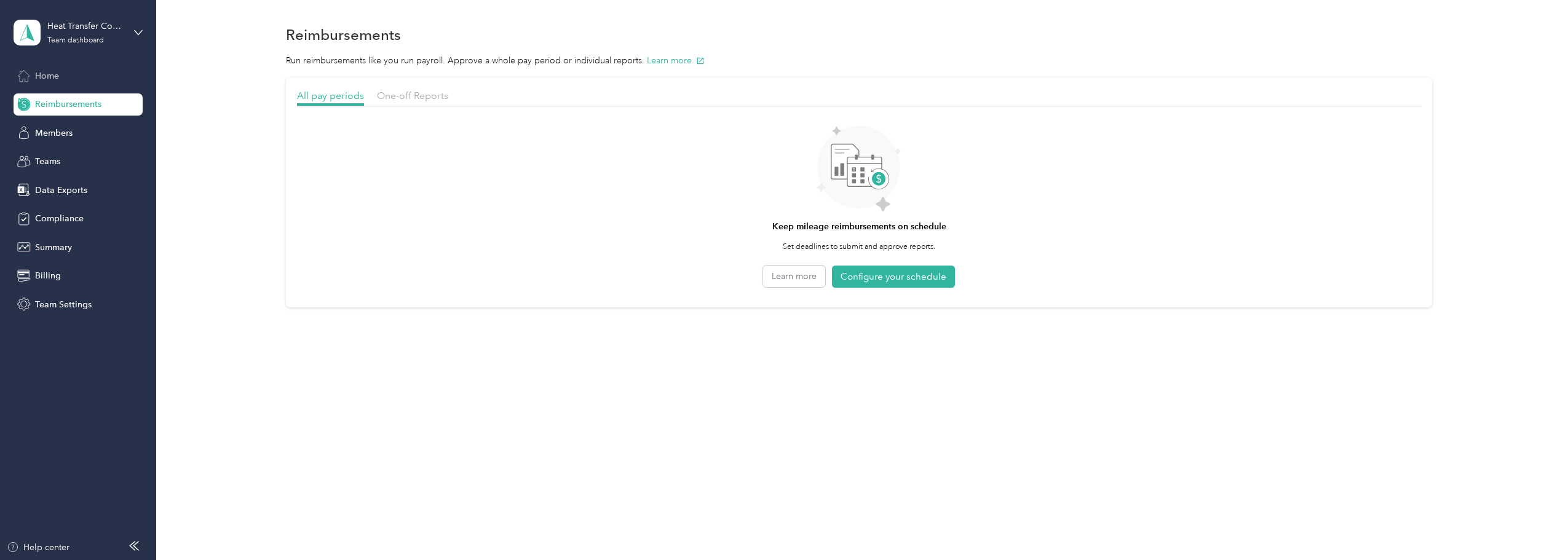
click at [41, 75] on span "Home" at bounding box center [46, 76] width 24 height 13
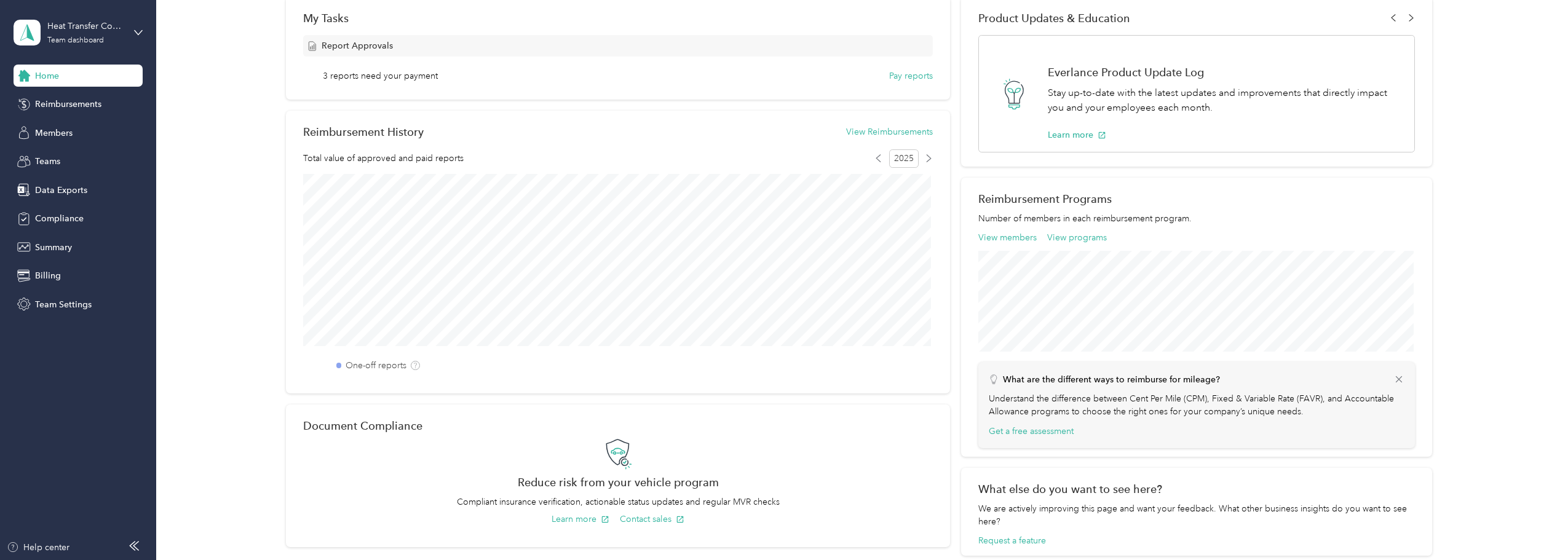
scroll to position [145, 0]
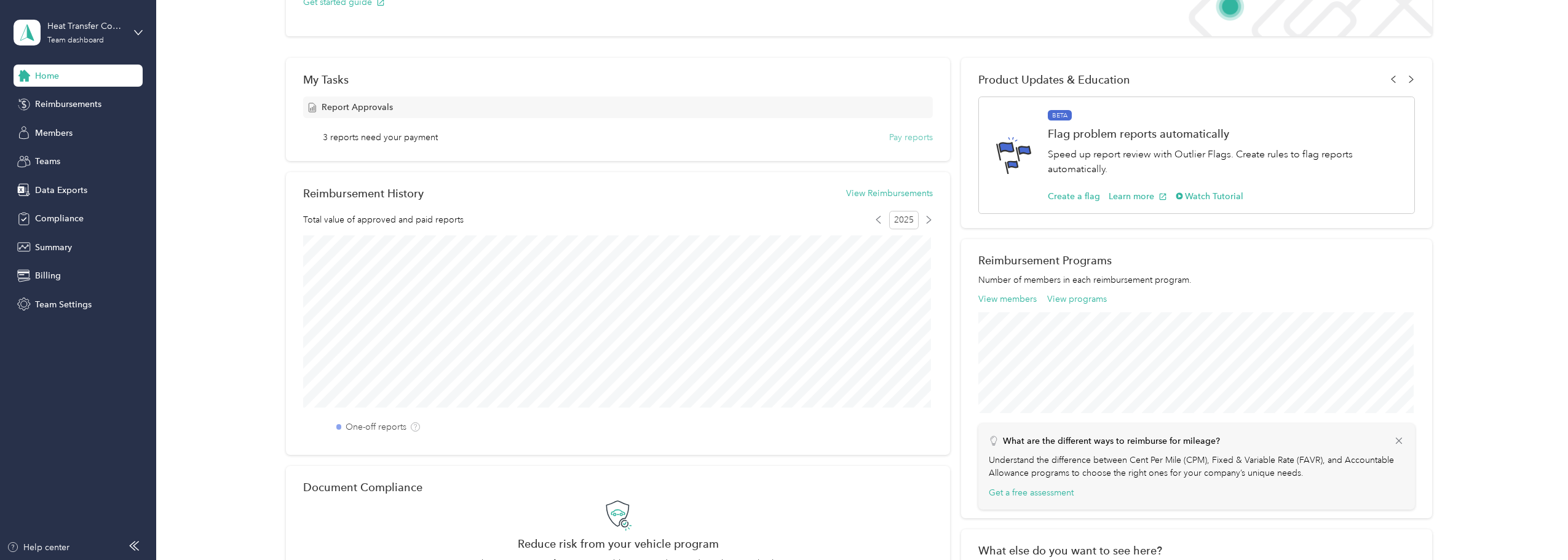
click at [902, 138] on button "Pay reports" at bounding box center [911, 138] width 44 height 13
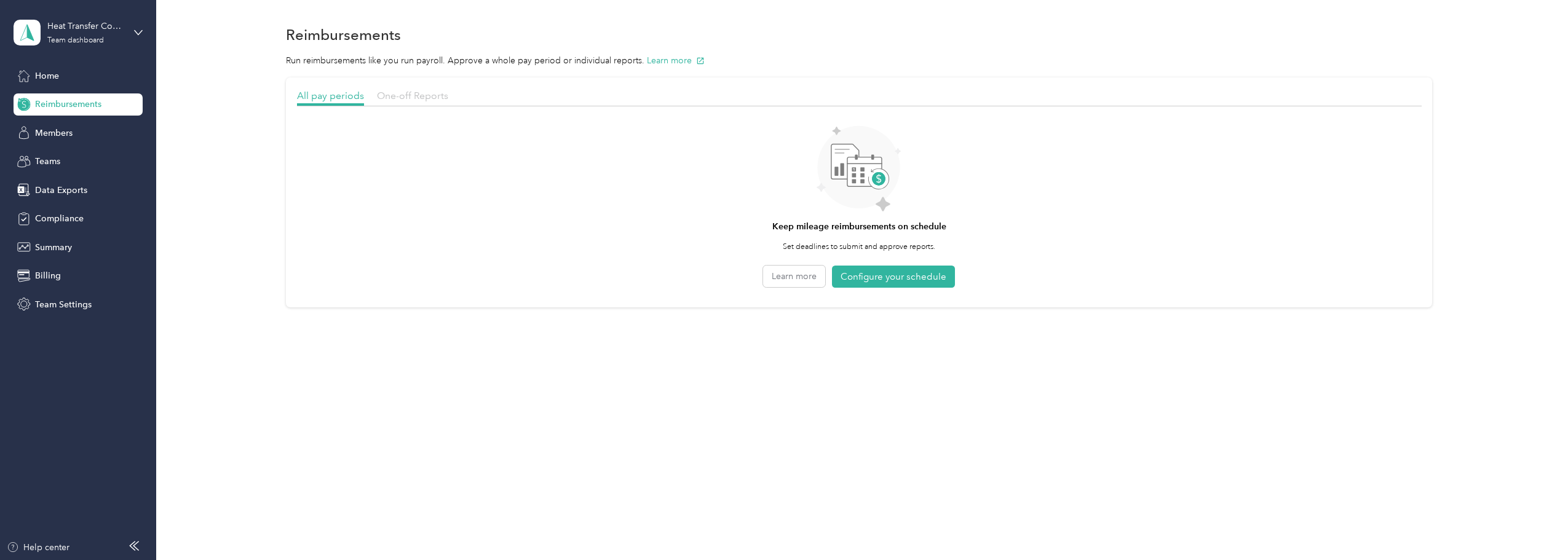
click at [389, 92] on span "One-off Reports" at bounding box center [413, 95] width 72 height 11
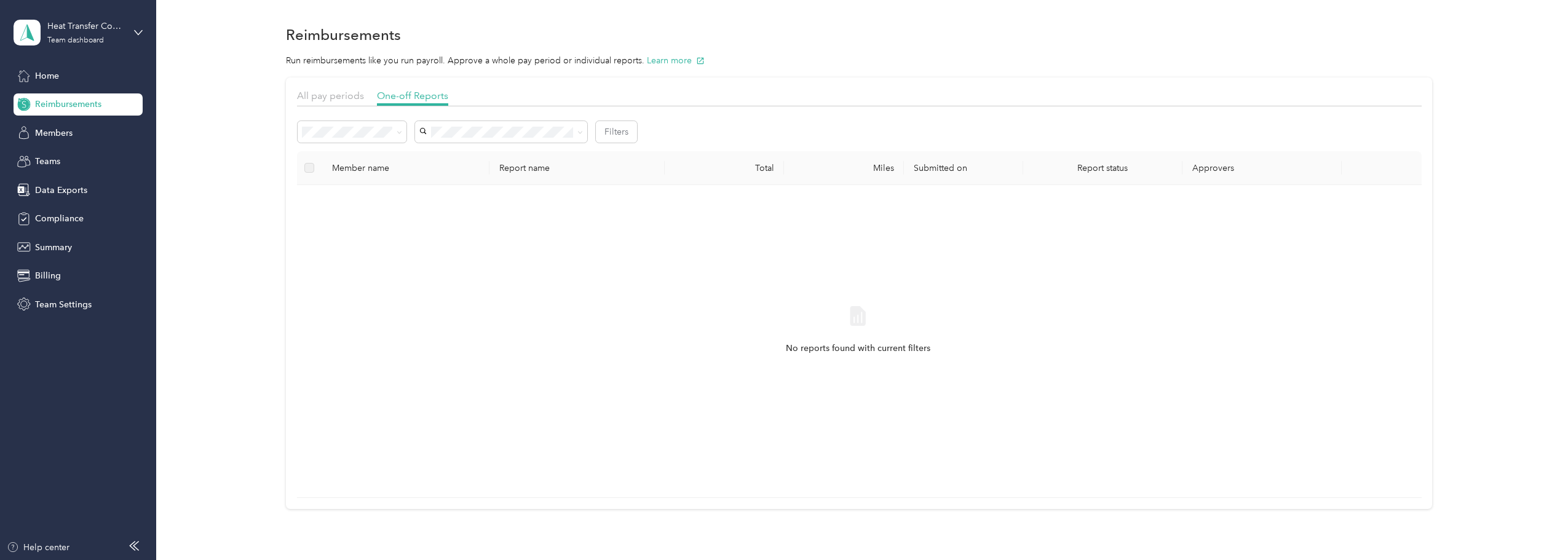
click at [376, 168] on div "Member name" at bounding box center [405, 168] width 147 height 11
click at [400, 133] on icon at bounding box center [399, 133] width 4 height 2
click at [310, 152] on span "All" at bounding box center [311, 155] width 10 height 11
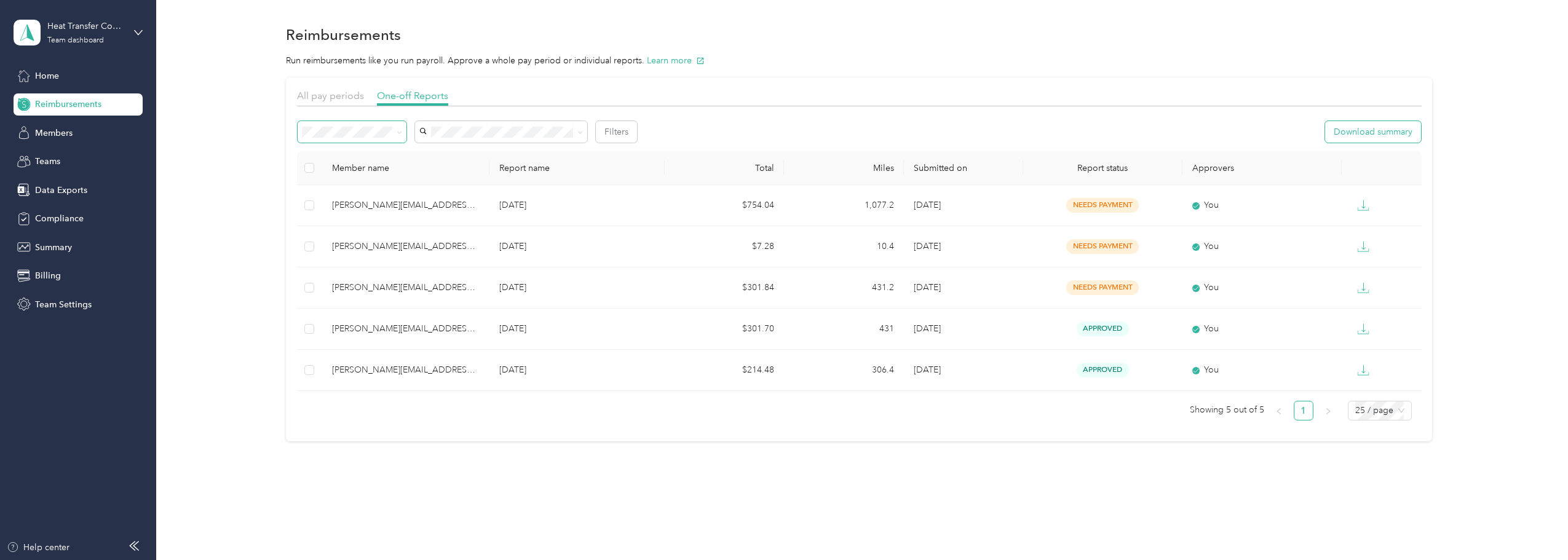
click at [1369, 129] on button "Download summary" at bounding box center [1374, 132] width 96 height 21
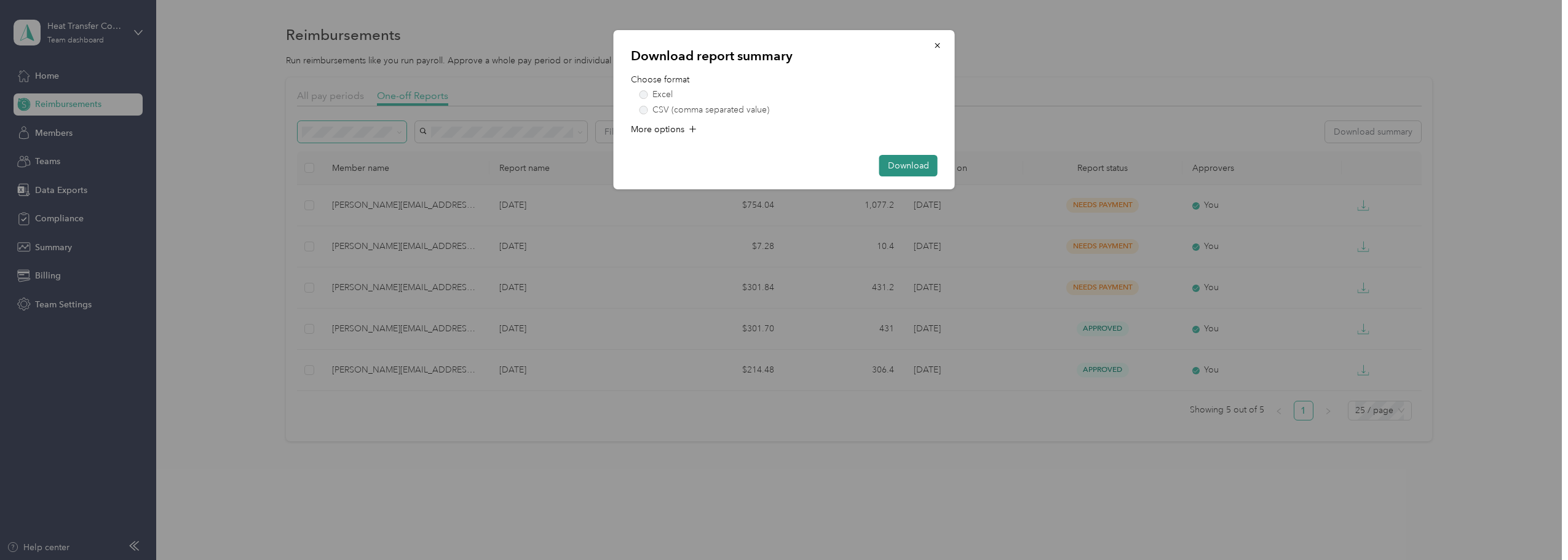
click at [905, 163] on button "Download" at bounding box center [909, 165] width 59 height 21
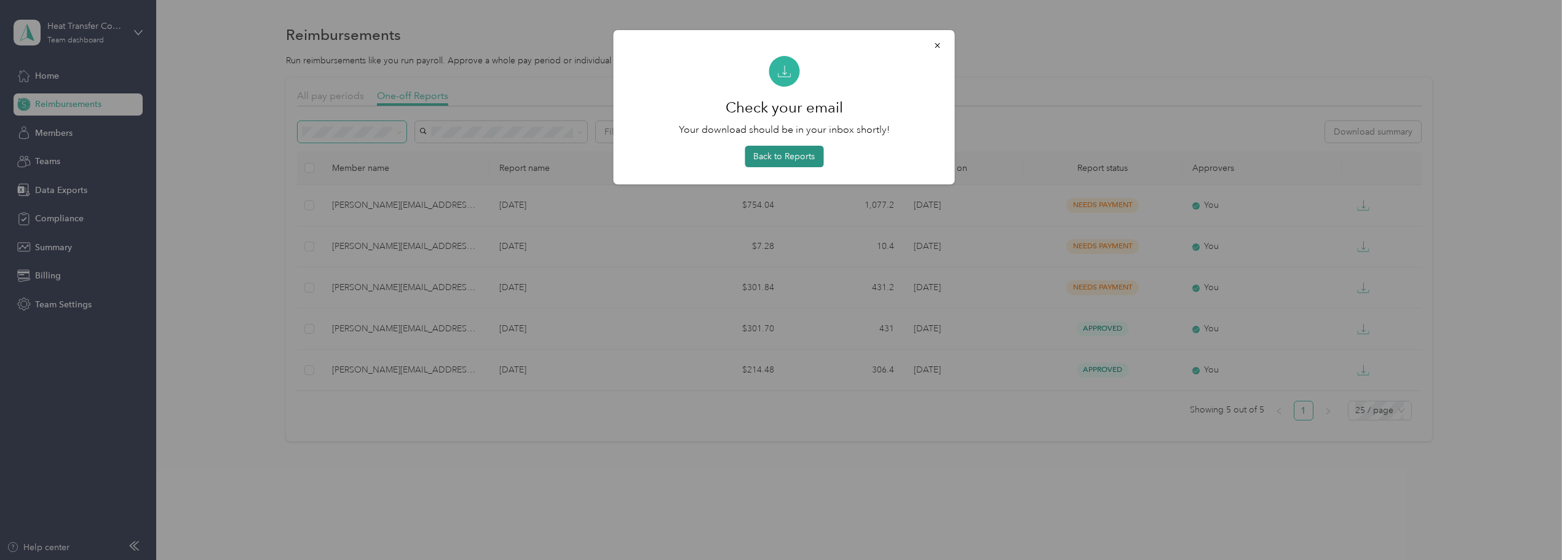
click at [791, 153] on button "Back to Reports" at bounding box center [784, 156] width 79 height 21
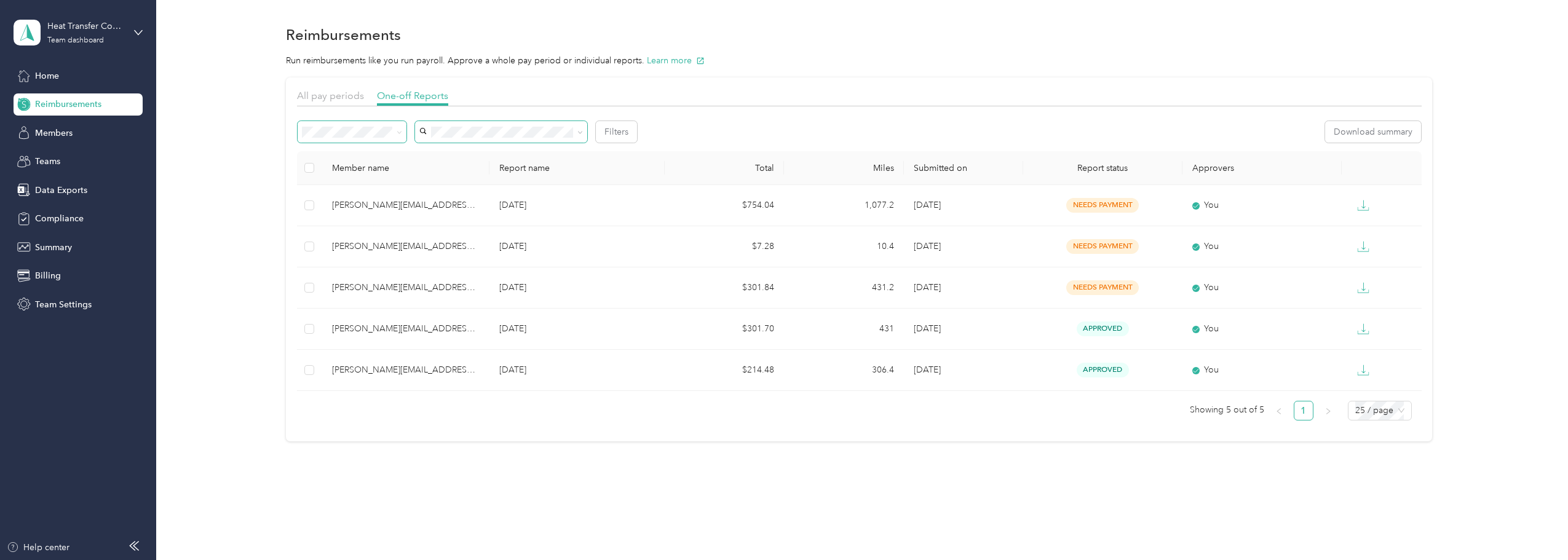
click at [579, 132] on icon at bounding box center [580, 132] width 6 height 6
click at [486, 155] on div "[PERSON_NAME]" at bounding box center [500, 155] width 155 height 13
click at [490, 173] on span "[PERSON_NAME][EMAIL_ADDRESS][DOMAIN_NAME]" at bounding box center [494, 182] width 142 height 24
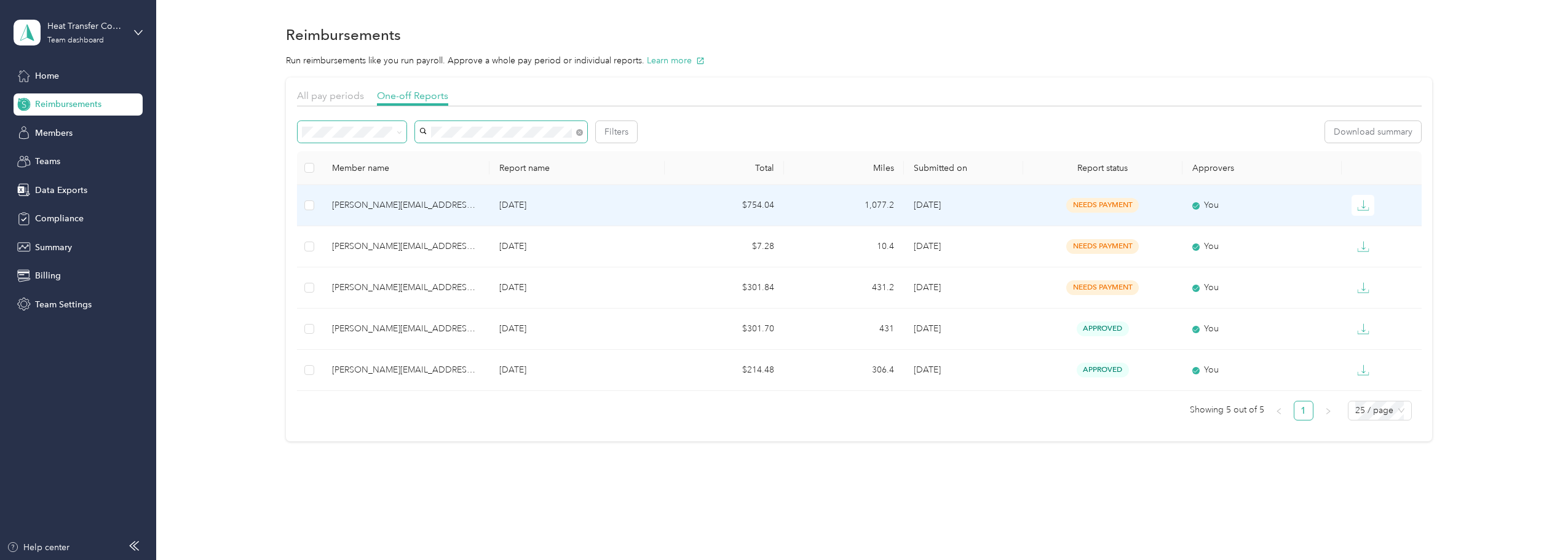
click at [1104, 203] on span "needs payment" at bounding box center [1102, 204] width 72 height 14
